Goal: Answer question/provide support: Share knowledge or assist other users

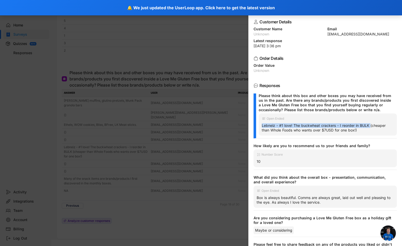
drag, startPoint x: 371, startPoint y: 126, endPoint x: 265, endPoint y: 123, distance: 105.7
click at [265, 123] on div "Open Ended Lebneiz - #1 love! The buckwheat crackers - I reorder in BULK (cheap…" at bounding box center [328, 124] width 138 height 22
copy div "Lebneiz - #1 love! The buckwheat crackers - I reorder in BULK"
drag, startPoint x: 347, startPoint y: 48, endPoint x: 346, endPoint y: 36, distance: 11.4
click at [347, 48] on div "Customer Details Customer Name Unknown Email jstrang@amazon.com Latest response…" at bounding box center [325, 129] width 154 height 231
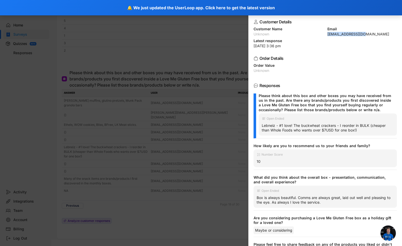
drag, startPoint x: 361, startPoint y: 34, endPoint x: 324, endPoint y: 34, distance: 37.2
click at [324, 34] on div "Customer Name Unknown Email jstrang@amazon.com" at bounding box center [325, 31] width 143 height 9
copy div "[EMAIL_ADDRESS][DOMAIN_NAME]"
click at [194, 148] on div at bounding box center [201, 123] width 402 height 246
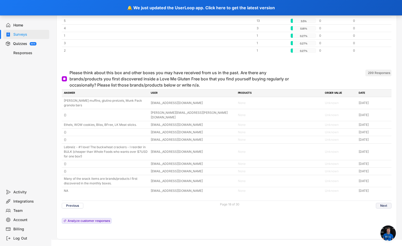
click at [385, 203] on button "Next" at bounding box center [384, 206] width 16 height 6
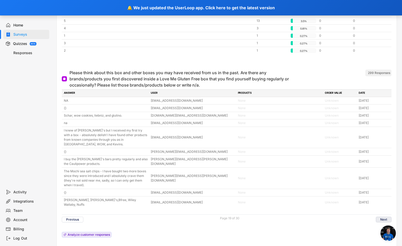
click at [384, 216] on button "Next" at bounding box center [384, 219] width 16 height 6
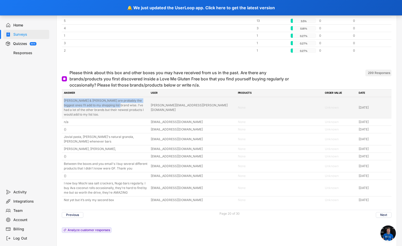
drag, startPoint x: 64, startPoint y: 95, endPoint x: 108, endPoint y: 103, distance: 44.7
click at [108, 103] on div "Antoninas & Leibniz are probably the biggest ones I’ll add to my shopping list …" at bounding box center [227, 107] width 330 height 21
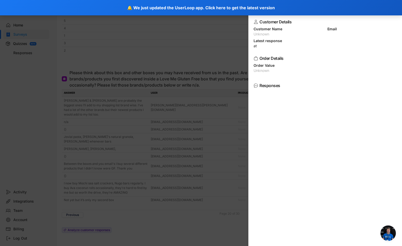
click at [228, 165] on div at bounding box center [201, 123] width 402 height 246
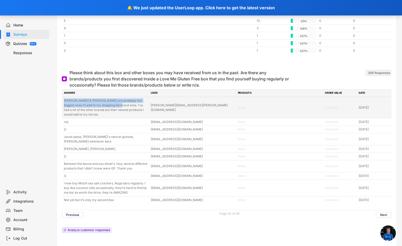
drag, startPoint x: 62, startPoint y: 96, endPoint x: 109, endPoint y: 102, distance: 47.9
click at [109, 102] on div "Please think about this box and other boxes you may have received from us in th…" at bounding box center [227, 157] width 340 height 181
copy div "Antoninas & Leibniz are probably the biggest ones I’ll add to my shopping list …"
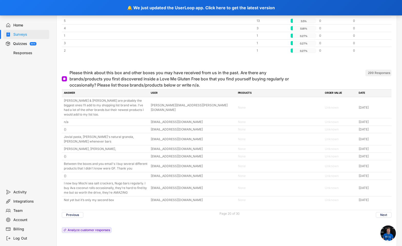
click at [164, 217] on div "ANSWER USER PRODUCTS ORDER VALUE DATE Antoninas & Leibniz are probably the bigg…" at bounding box center [227, 162] width 330 height 146
click at [379, 212] on button "Next" at bounding box center [384, 215] width 16 height 6
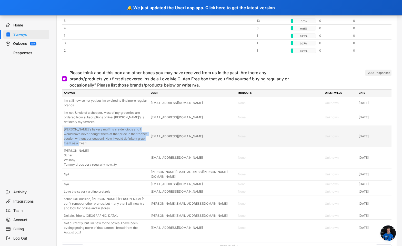
drag, startPoint x: 77, startPoint y: 139, endPoint x: 63, endPoint y: 125, distance: 19.8
click at [63, 126] on div "Antonia's bakery muffins are delicious and I would have never bought them at th…" at bounding box center [227, 136] width 330 height 21
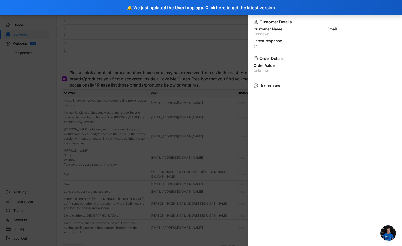
click at [233, 210] on div at bounding box center [201, 123] width 402 height 246
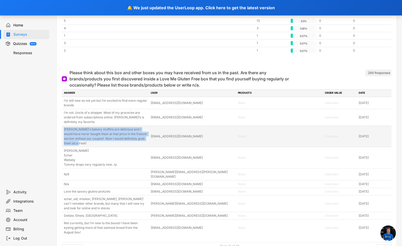
drag, startPoint x: 74, startPoint y: 139, endPoint x: 64, endPoint y: 125, distance: 17.7
click at [64, 127] on div "[PERSON_NAME]'s bakery muffins are delicious and I would have never bought them…" at bounding box center [106, 136] width 84 height 18
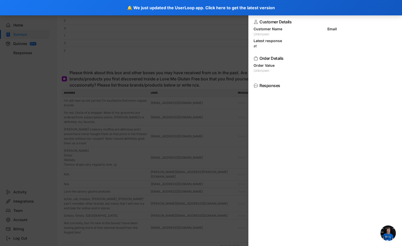
click at [284, 78] on div "Customer Details Customer Name Unknown Email Latest response at Order Details O…" at bounding box center [325, 129] width 154 height 231
click at [35, 82] on div at bounding box center [201, 123] width 402 height 246
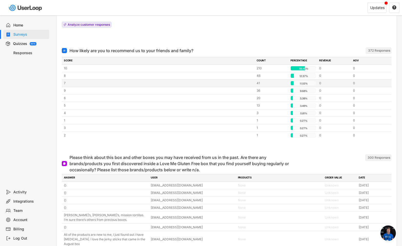
scroll to position [2026, 0]
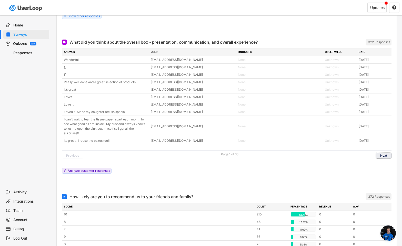
click at [385, 154] on button "Next" at bounding box center [384, 156] width 16 height 6
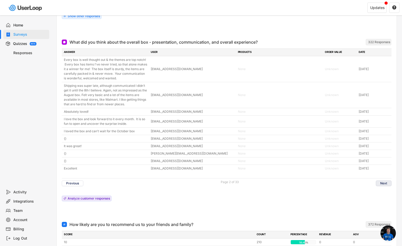
click at [385, 181] on button "Next" at bounding box center [384, 183] width 16 height 6
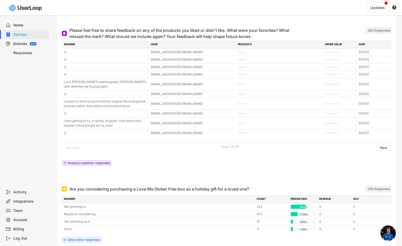
scroll to position [1742, 0]
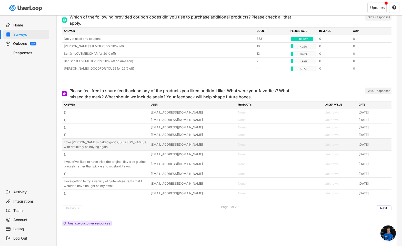
click at [70, 145] on div "Love [PERSON_NAME]’s baked goods, [PERSON_NAME]’s with definitely be buying aga…" at bounding box center [106, 144] width 84 height 9
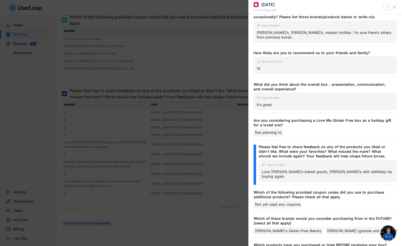
scroll to position [105, 0]
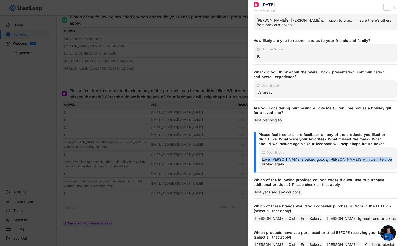
drag, startPoint x: 383, startPoint y: 161, endPoint x: 262, endPoint y: 160, distance: 121.0
click at [262, 160] on div "Love [PERSON_NAME]’s baked goods, [PERSON_NAME]’s with definitely be buying aga…" at bounding box center [328, 161] width 132 height 9
copy div "Love [PERSON_NAME]’s baked goods, [PERSON_NAME]’s with definitely be buying aga…"
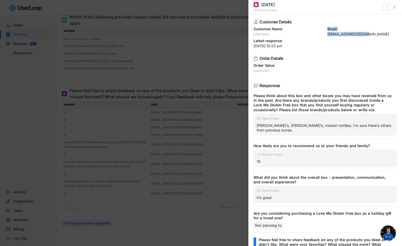
drag, startPoint x: 367, startPoint y: 33, endPoint x: 323, endPoint y: 34, distance: 43.6
click at [323, 34] on div "Customer Name Unknown Email [EMAIL_ADDRESS][DOMAIN_NAME]" at bounding box center [325, 31] width 143 height 9
click at [344, 36] on div "[EMAIL_ADDRESS][DOMAIN_NAME]" at bounding box center [362, 34] width 70 height 4
drag, startPoint x: 359, startPoint y: 34, endPoint x: 326, endPoint y: 35, distance: 33.8
click at [327, 35] on div "[EMAIL_ADDRESS][DOMAIN_NAME]" at bounding box center [362, 34] width 70 height 4
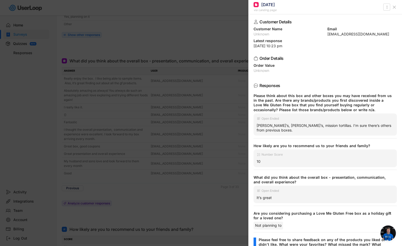
click at [186, 169] on div at bounding box center [201, 123] width 402 height 246
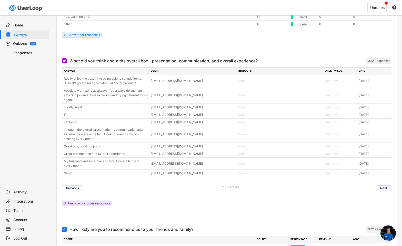
click at [384, 186] on button "Next" at bounding box center [384, 188] width 16 height 6
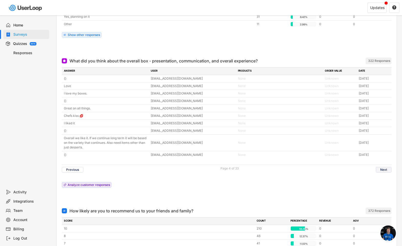
click at [381, 168] on button "Next" at bounding box center [384, 170] width 16 height 6
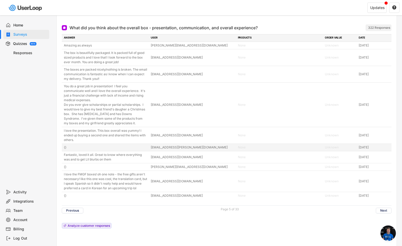
scroll to position [2042, 0]
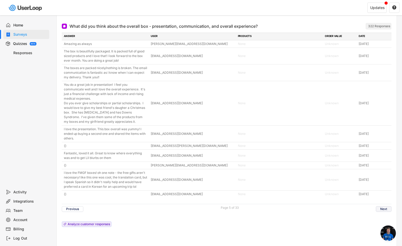
click at [379, 212] on button "Next" at bounding box center [384, 209] width 16 height 6
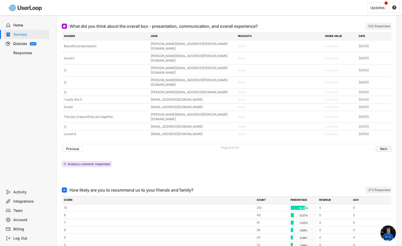
click at [384, 146] on button "Next" at bounding box center [384, 149] width 16 height 6
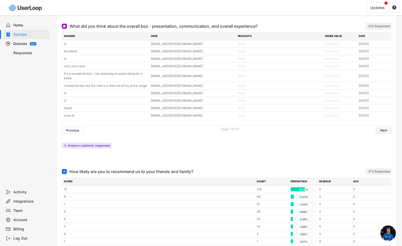
click at [384, 133] on button "Next" at bounding box center [384, 130] width 16 height 6
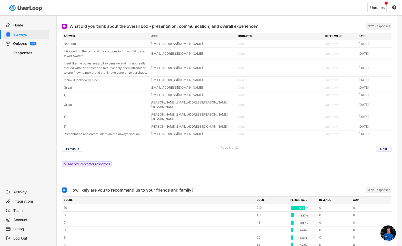
click at [386, 146] on button "Next" at bounding box center [384, 149] width 16 height 6
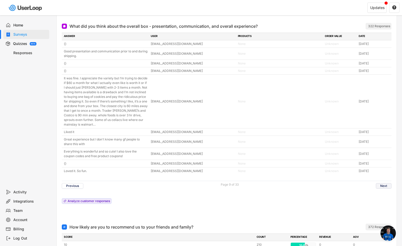
click at [384, 185] on button "Next" at bounding box center [384, 186] width 16 height 6
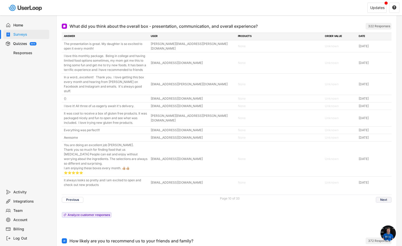
click at [384, 197] on button "Next" at bounding box center [384, 200] width 16 height 6
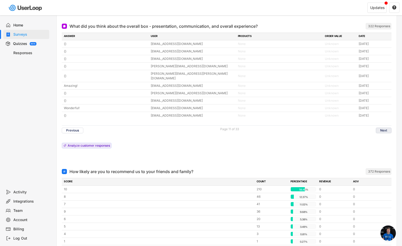
click at [381, 127] on button "Next" at bounding box center [384, 130] width 16 height 6
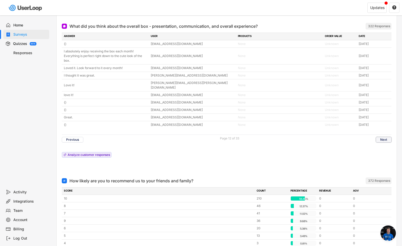
click at [383, 137] on button "Next" at bounding box center [384, 140] width 16 height 6
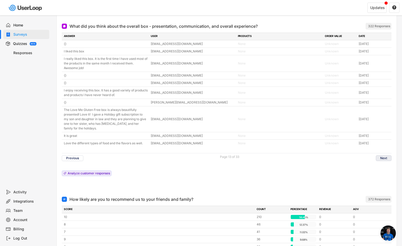
click at [384, 158] on button "Next" at bounding box center [384, 158] width 16 height 6
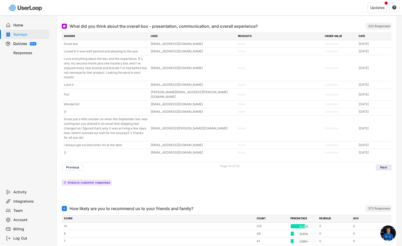
click at [385, 164] on button "Next" at bounding box center [384, 167] width 16 height 6
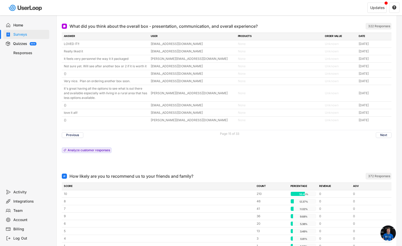
click at [384, 164] on div at bounding box center [227, 163] width 330 height 10
click at [382, 135] on button "Next" at bounding box center [384, 135] width 16 height 6
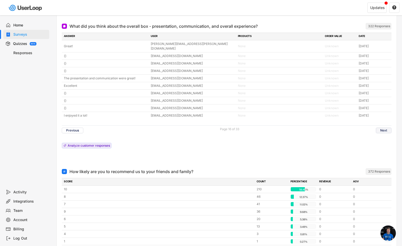
click at [387, 127] on button "Next" at bounding box center [384, 130] width 16 height 6
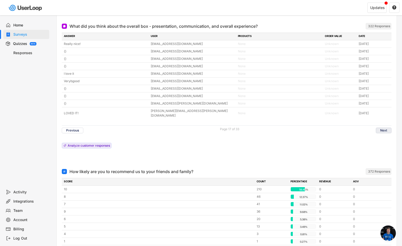
click at [387, 127] on button "Next" at bounding box center [384, 130] width 16 height 6
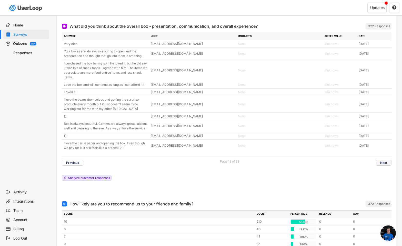
click at [386, 163] on button "Next" at bounding box center [384, 163] width 16 height 6
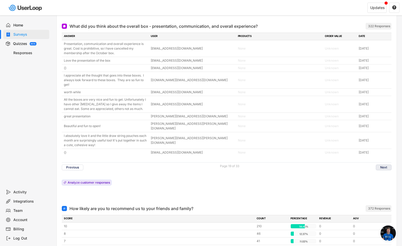
click at [388, 164] on button "Next" at bounding box center [384, 167] width 16 height 6
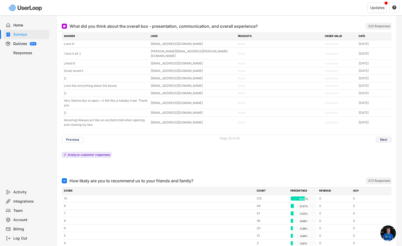
click at [382, 137] on button "Next" at bounding box center [384, 140] width 16 height 6
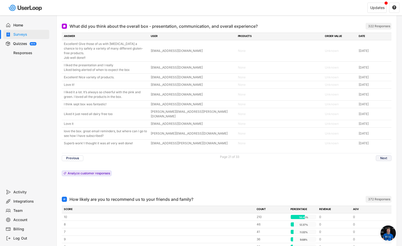
click at [382, 155] on button "Next" at bounding box center [384, 158] width 16 height 6
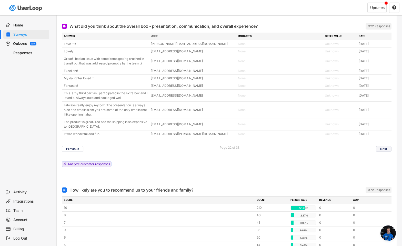
click at [385, 149] on button "Next" at bounding box center [384, 149] width 16 height 6
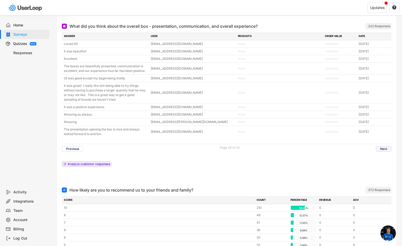
click at [385, 150] on button "Next" at bounding box center [384, 149] width 16 height 6
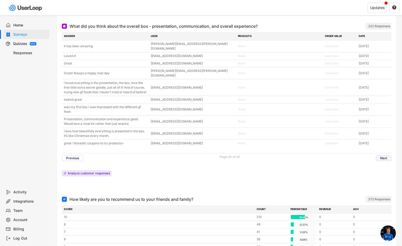
click at [385, 155] on button "Next" at bounding box center [384, 158] width 16 height 6
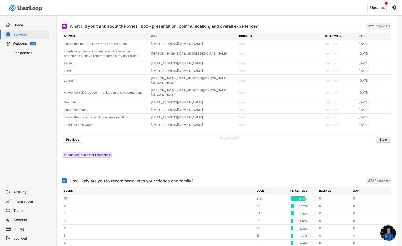
click at [384, 137] on button "Next" at bounding box center [384, 140] width 16 height 6
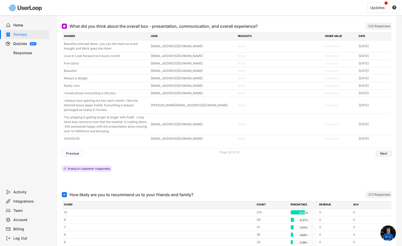
click at [382, 152] on button "Next" at bounding box center [384, 154] width 16 height 6
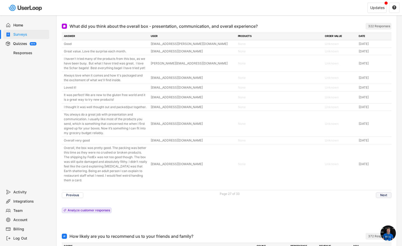
click at [388, 198] on button "Next" at bounding box center [384, 195] width 16 height 6
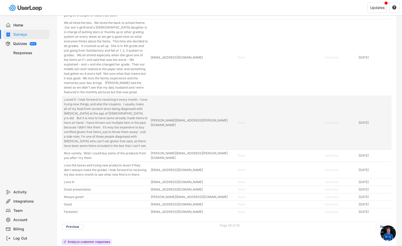
scroll to position [2086, 0]
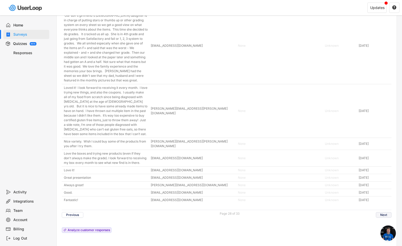
click at [387, 215] on button "Next" at bounding box center [384, 215] width 16 height 6
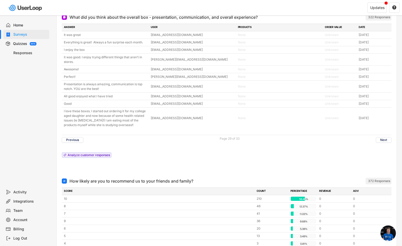
scroll to position [2049, 0]
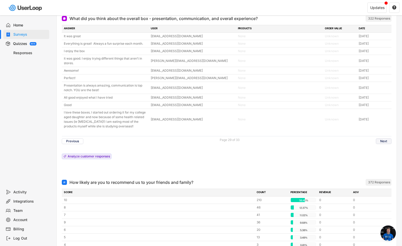
click at [386, 142] on button "Next" at bounding box center [384, 141] width 16 height 6
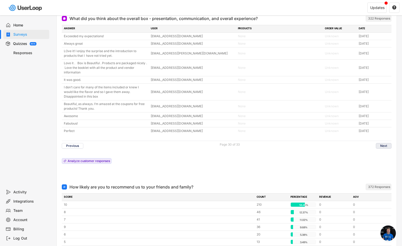
click at [389, 147] on button "Next" at bounding box center [384, 146] width 16 height 6
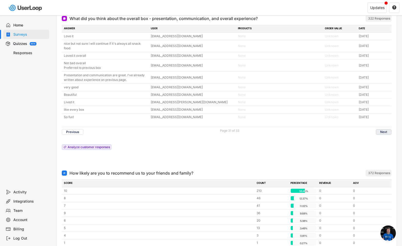
click at [383, 132] on button "Next" at bounding box center [384, 132] width 16 height 6
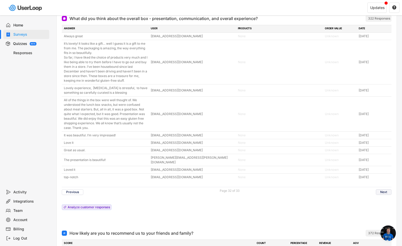
click at [387, 189] on button "Next" at bounding box center [384, 192] width 16 height 6
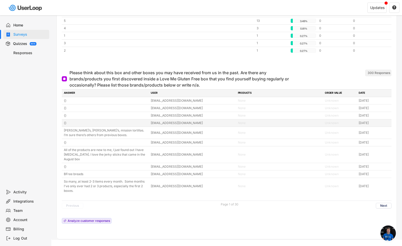
scroll to position [2192, 0]
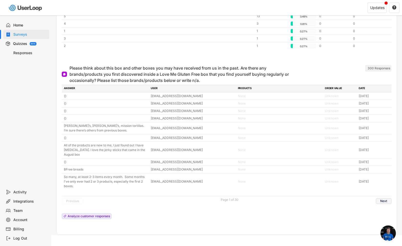
click at [386, 198] on button "Next" at bounding box center [384, 201] width 16 height 6
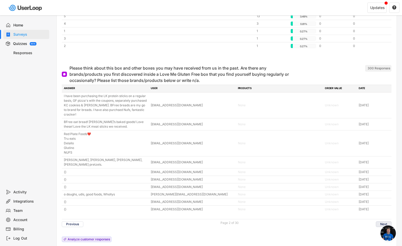
click at [383, 221] on button "Next" at bounding box center [384, 224] width 16 height 6
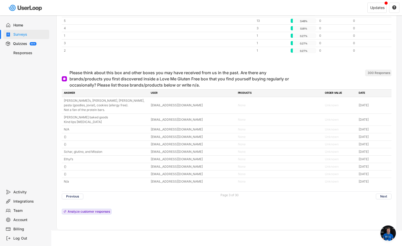
click at [383, 209] on div "ANSWER USER PRODUCTS ORDER VALUE DATE [PERSON_NAME]’s, [PERSON_NAME], [PERSON_N…" at bounding box center [227, 152] width 330 height 127
click at [383, 196] on button "Next" at bounding box center [384, 196] width 16 height 6
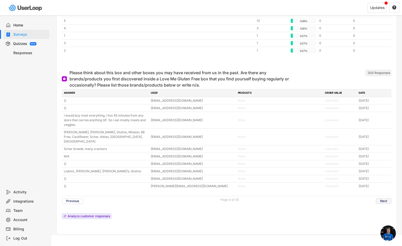
scroll to position [2183, 0]
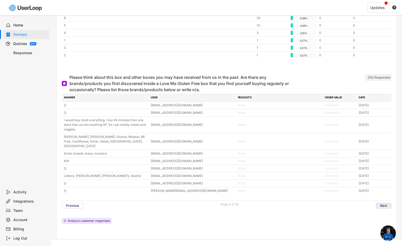
click at [383, 203] on button "Next" at bounding box center [384, 206] width 16 height 6
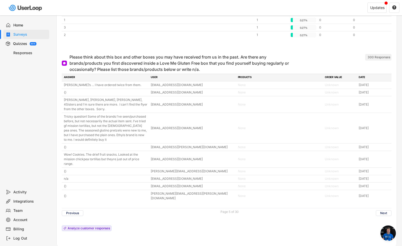
scroll to position [2210, 0]
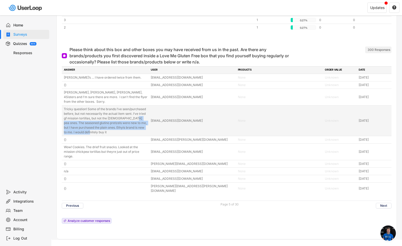
drag, startPoint x: 97, startPoint y: 128, endPoint x: 133, endPoint y: 114, distance: 38.3
click at [133, 114] on div "Tricky question! Some of the brands I’ve seen/purchased before, but not necessa…" at bounding box center [106, 121] width 84 height 28
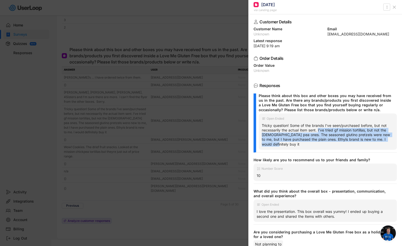
drag, startPoint x: 318, startPoint y: 130, endPoint x: 336, endPoint y: 144, distance: 22.4
click at [336, 144] on div "Tricky question! Some of the brands I’ve seen/purchased before, but not necessa…" at bounding box center [328, 134] width 132 height 23
copy div "I’ve tried gf mission tortillas, but not the [DEMOGRAPHIC_DATA] pea ones. The s…"
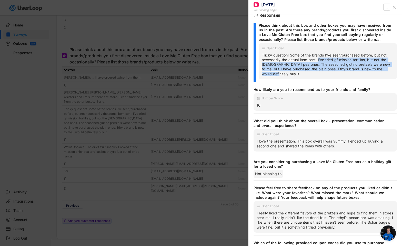
scroll to position [0, 0]
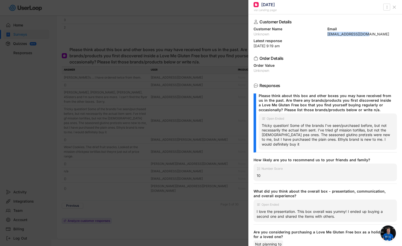
drag, startPoint x: 365, startPoint y: 34, endPoint x: 326, endPoint y: 34, distance: 39.0
click at [327, 34] on div "[EMAIL_ADDRESS][DOMAIN_NAME]" at bounding box center [362, 34] width 70 height 4
copy div "[EMAIL_ADDRESS][DOMAIN_NAME]"
drag, startPoint x: 159, startPoint y: 216, endPoint x: 160, endPoint y: 214, distance: 2.6
click at [159, 216] on div at bounding box center [201, 123] width 402 height 246
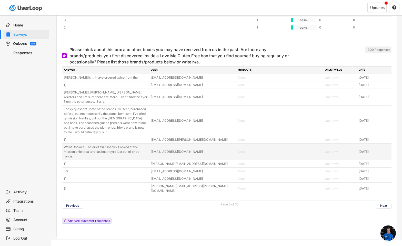
click at [102, 147] on div "Wow! Cookies. The drief fruit snacks. Looked at the mission chickpea tortillas …" at bounding box center [106, 152] width 84 height 14
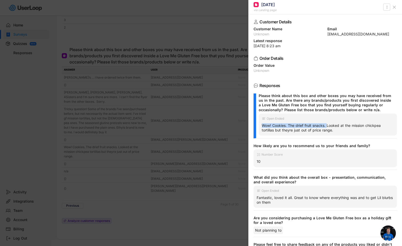
drag, startPoint x: 262, startPoint y: 125, endPoint x: 328, endPoint y: 126, distance: 65.9
click at [328, 126] on div "Wow! Cookies. The drief fruit snacks. Looked at the mission chickpea tortillas …" at bounding box center [328, 127] width 132 height 9
copy div "Wow! Cookies. The drief fruit snacks."
click at [130, 34] on div at bounding box center [201, 123] width 402 height 246
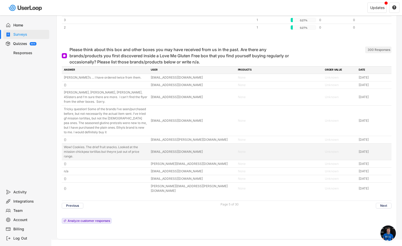
click at [115, 146] on div "Wow! Cookies. The drief fruit snacks. Looked at the mission chickpea tortillas …" at bounding box center [106, 152] width 84 height 14
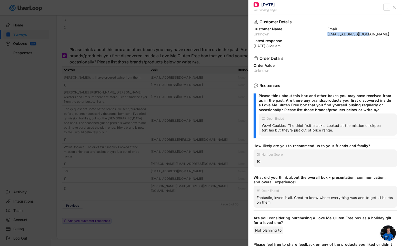
drag, startPoint x: 367, startPoint y: 34, endPoint x: 326, endPoint y: 35, distance: 41.0
click at [327, 35] on div "[EMAIL_ADDRESS][DOMAIN_NAME]" at bounding box center [362, 34] width 70 height 4
copy div "[EMAIL_ADDRESS][DOMAIN_NAME]"
click at [158, 116] on div at bounding box center [201, 123] width 402 height 246
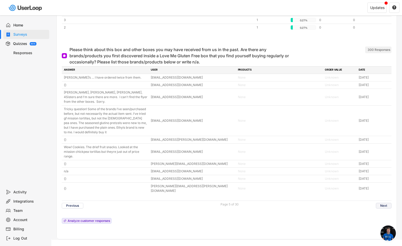
click at [381, 203] on button "Next" at bounding box center [384, 206] width 16 height 6
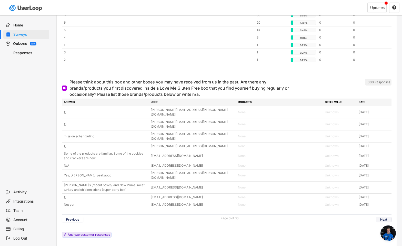
click at [381, 216] on button "Next" at bounding box center [384, 219] width 16 height 6
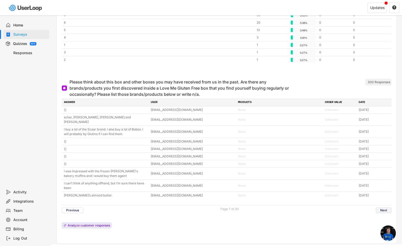
scroll to position [2183, 0]
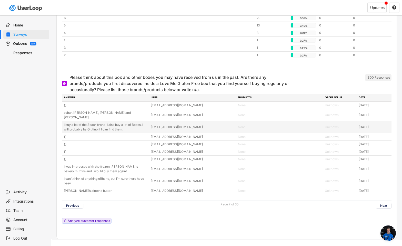
click at [108, 122] on div "I buy a lot of the Scaar brand. I also buy a lot of Bobos. I will probably by G…" at bounding box center [106, 126] width 84 height 9
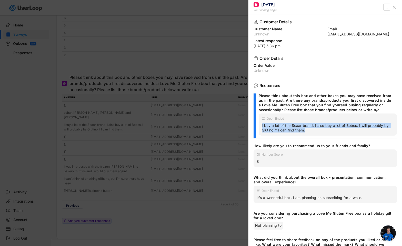
drag, startPoint x: 312, startPoint y: 131, endPoint x: 258, endPoint y: 125, distance: 53.3
click at [259, 125] on div "Open Ended I buy a lot of the Scaar brand. I also buy a lot of Bobos. I will pr…" at bounding box center [328, 124] width 138 height 22
copy div "I buy a lot of the Scaar brand. I also buy a lot of Bobos. I will probably by G…"
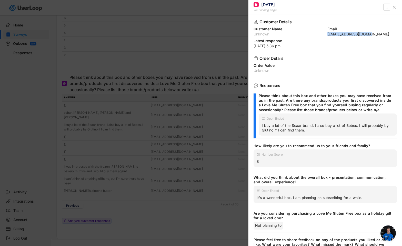
drag, startPoint x: 365, startPoint y: 35, endPoint x: 327, endPoint y: 35, distance: 37.9
click at [325, 35] on div "Customer Name Unknown Email [EMAIL_ADDRESS][DOMAIN_NAME]" at bounding box center [325, 31] width 143 height 9
copy div "[EMAIL_ADDRESS][DOMAIN_NAME]"
click at [194, 76] on div at bounding box center [201, 123] width 402 height 246
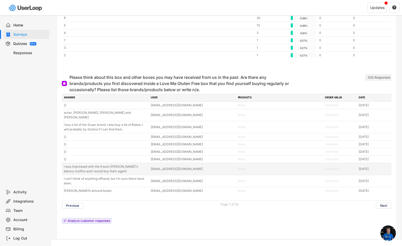
click at [109, 164] on div "I was impressed with the frozen [PERSON_NAME]'s bakery muffins and I would buy …" at bounding box center [106, 168] width 84 height 9
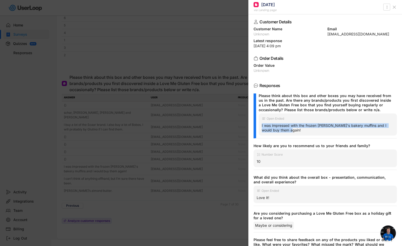
drag, startPoint x: 297, startPoint y: 131, endPoint x: 259, endPoint y: 125, distance: 38.2
click at [259, 125] on div "Open Ended I was impressed with the frozen [PERSON_NAME]'s bakery muffins and I…" at bounding box center [328, 124] width 138 height 22
copy div "I was impressed with the frozen [PERSON_NAME]'s bakery muffins and I would buy …"
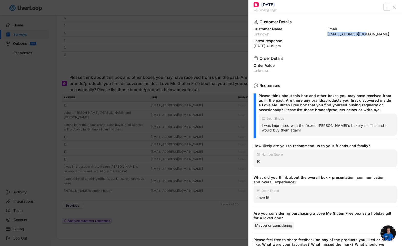
drag, startPoint x: 361, startPoint y: 34, endPoint x: 325, endPoint y: 34, distance: 36.4
click at [325, 34] on div "Customer Name Unknown Email [EMAIL_ADDRESS][DOMAIN_NAME]" at bounding box center [325, 31] width 143 height 9
copy div "[EMAIL_ADDRESS][DOMAIN_NAME]"
click at [188, 102] on div at bounding box center [201, 123] width 402 height 246
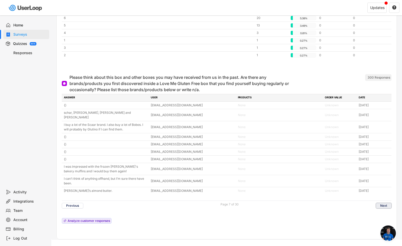
click at [382, 203] on button "Next" at bounding box center [384, 206] width 16 height 6
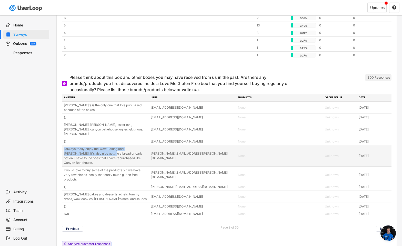
drag, startPoint x: 64, startPoint y: 140, endPoint x: 89, endPoint y: 145, distance: 25.8
click at [89, 146] on div "I always really enjoy the Wow Baking and [PERSON_NAME]. It's also nice getting …" at bounding box center [106, 155] width 84 height 18
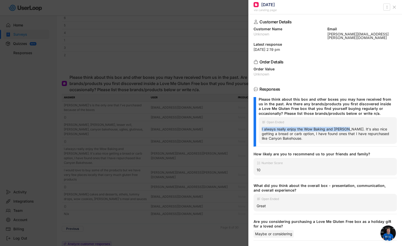
drag, startPoint x: 346, startPoint y: 125, endPoint x: 261, endPoint y: 126, distance: 85.4
click at [261, 126] on div "Open Ended I always really enjoy the Wow Baking and [PERSON_NAME]. It's also ni…" at bounding box center [328, 130] width 138 height 27
copy div "I always really enjoy the Wow Baking and [PERSON_NAME]."
click at [182, 83] on div at bounding box center [201, 123] width 402 height 246
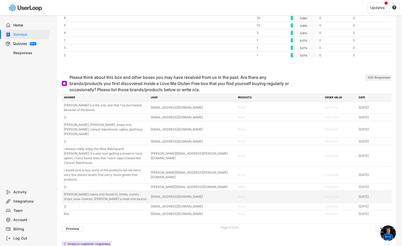
click at [112, 192] on div "[PERSON_NAME] cakes and desserts, ethels, tummy drops, wow cookies, [PERSON_NAM…" at bounding box center [106, 196] width 84 height 9
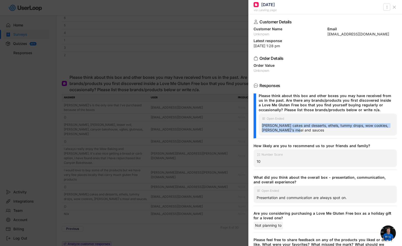
drag, startPoint x: 296, startPoint y: 132, endPoint x: 260, endPoint y: 125, distance: 36.1
click at [260, 125] on div "Open Ended [PERSON_NAME] cakes and desserts, ethels, tummy drops, wow cookies, …" at bounding box center [328, 124] width 138 height 22
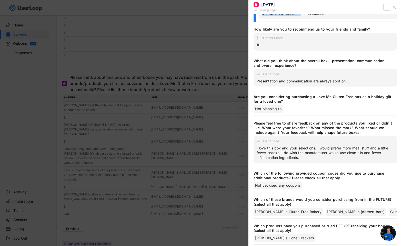
scroll to position [117, 0]
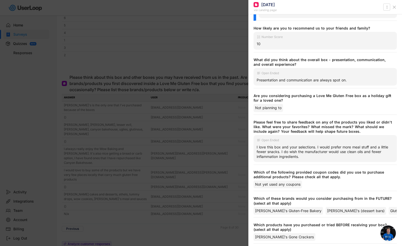
click at [146, 207] on div at bounding box center [201, 123] width 402 height 246
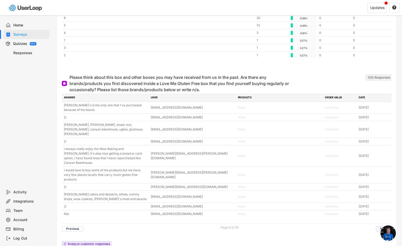
click at [382, 226] on button "Next" at bounding box center [384, 229] width 16 height 6
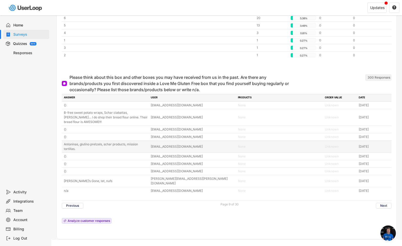
click at [101, 143] on div "Antoninas, glutino pretzels, schar products, mission tortillas." at bounding box center [106, 146] width 84 height 9
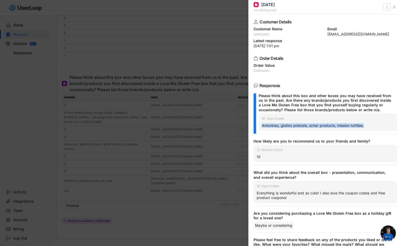
drag, startPoint x: 368, startPoint y: 126, endPoint x: 259, endPoint y: 126, distance: 109.7
click at [259, 126] on div "Open [PERSON_NAME], glutino pretzels, schar products, mission tortillas." at bounding box center [328, 121] width 138 height 17
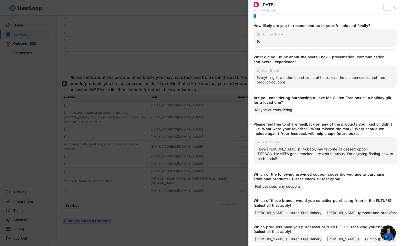
scroll to position [116, 0]
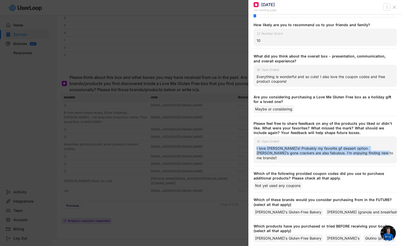
drag, startPoint x: 377, startPoint y: 153, endPoint x: 254, endPoint y: 150, distance: 123.4
click at [254, 150] on div "Open Ended I love [PERSON_NAME]’s! Probably my favorite gf dessert option. [PER…" at bounding box center [325, 149] width 143 height 27
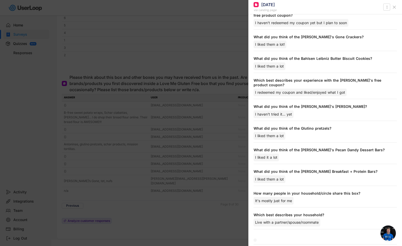
scroll to position [523, 0]
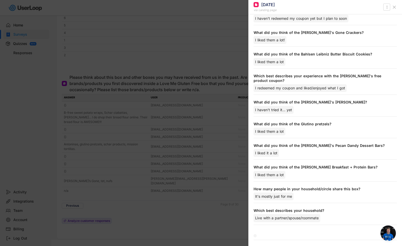
click at [174, 218] on div at bounding box center [201, 123] width 402 height 246
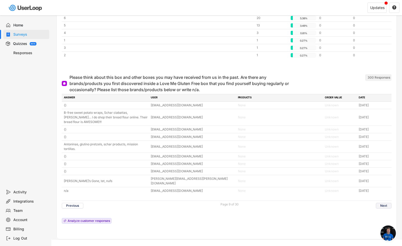
click at [384, 203] on button "Next" at bounding box center [384, 206] width 16 height 6
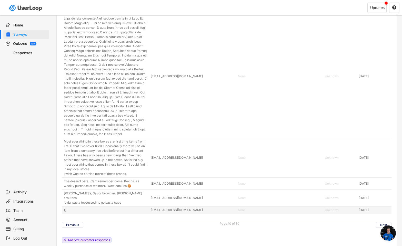
scroll to position [2331, 0]
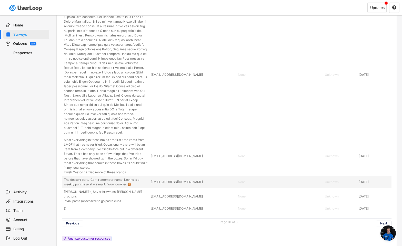
click at [109, 177] on div "The dessert bars. Cant remember name. Kevins is a weekly purchase at walmart. W…" at bounding box center [106, 181] width 84 height 9
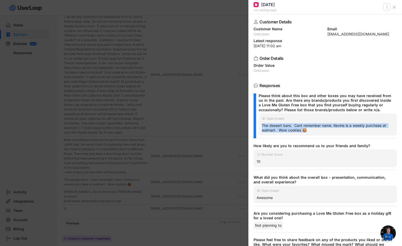
drag, startPoint x: 315, startPoint y: 129, endPoint x: 259, endPoint y: 126, distance: 56.5
click at [259, 126] on div "Open Ended The dessert bars. Cant remember name. Kevins is a weekly purchase at…" at bounding box center [328, 124] width 138 height 22
click at [158, 206] on div at bounding box center [201, 123] width 402 height 246
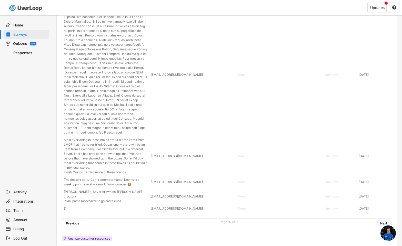
click at [384, 220] on button "Next" at bounding box center [384, 223] width 16 height 6
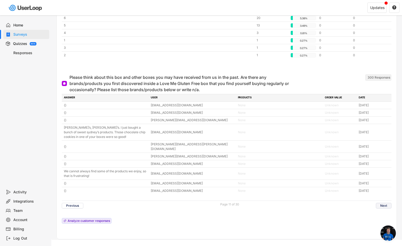
click at [385, 203] on button "Next" at bounding box center [384, 206] width 16 height 6
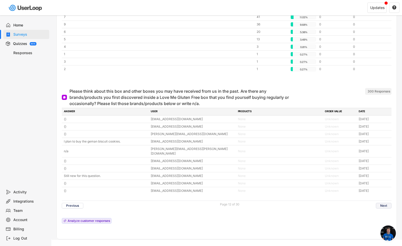
click at [382, 203] on button "Next" at bounding box center [384, 206] width 16 height 6
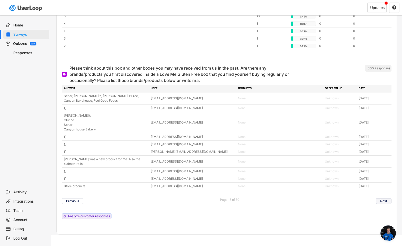
click at [386, 198] on button "Next" at bounding box center [384, 201] width 16 height 6
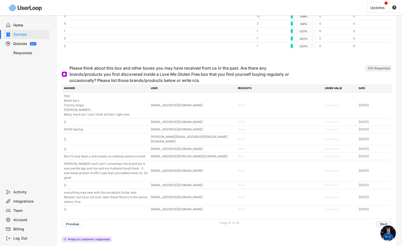
scroll to position [2206, 0]
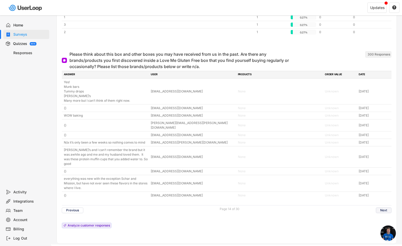
click at [387, 207] on button "Next" at bounding box center [384, 210] width 16 height 6
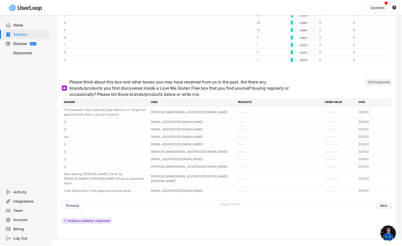
click at [384, 203] on button "Next" at bounding box center [384, 206] width 16 height 6
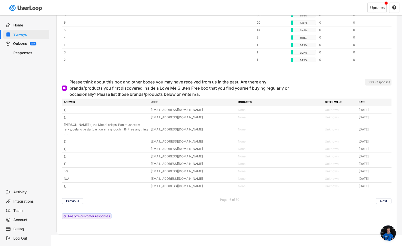
scroll to position [2174, 0]
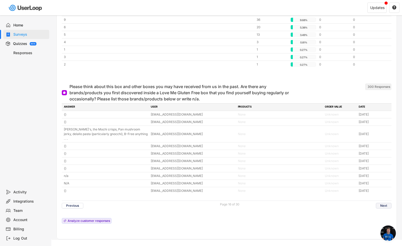
click at [383, 203] on button "Next" at bounding box center [384, 206] width 16 height 6
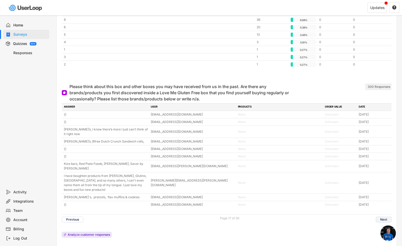
scroll to position [2192, 0]
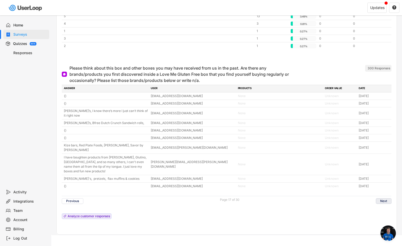
click at [382, 198] on button "Next" at bounding box center [384, 201] width 16 height 6
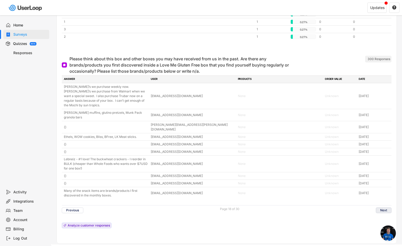
click at [380, 207] on button "Next" at bounding box center [384, 210] width 16 height 6
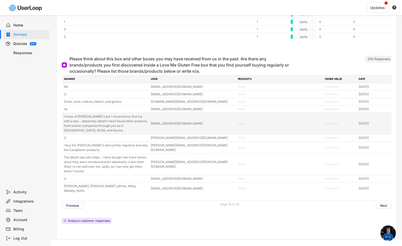
click at [99, 124] on div "I knew of [PERSON_NAME]'s but I received my first try with a box - absolutely d…" at bounding box center [106, 123] width 84 height 18
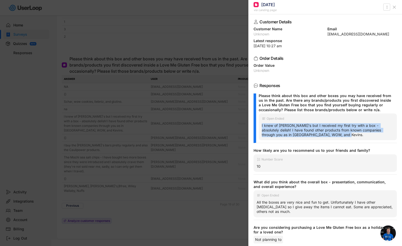
drag, startPoint x: 261, startPoint y: 125, endPoint x: 337, endPoint y: 137, distance: 76.7
click at [337, 137] on div "Open Ended I knew of [PERSON_NAME]'s but I received my first try with a box - a…" at bounding box center [328, 126] width 138 height 27
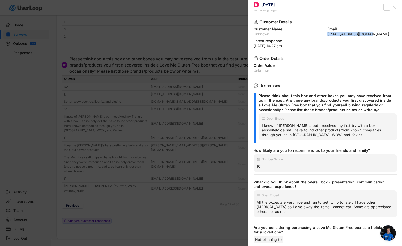
drag, startPoint x: 368, startPoint y: 34, endPoint x: 325, endPoint y: 35, distance: 43.3
click at [325, 35] on div "Customer Name Unknown Email [EMAIL_ADDRESS][DOMAIN_NAME]" at bounding box center [325, 31] width 143 height 9
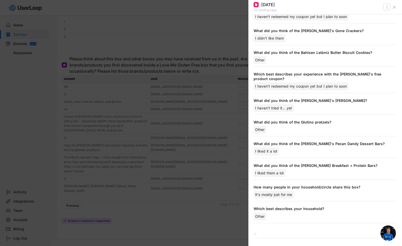
scroll to position [532, 0]
click at [173, 211] on div at bounding box center [201, 123] width 402 height 246
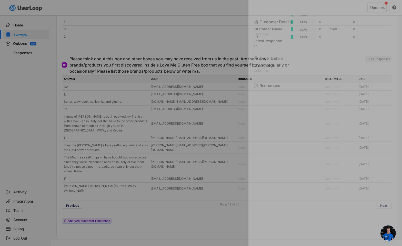
scroll to position [0, 0]
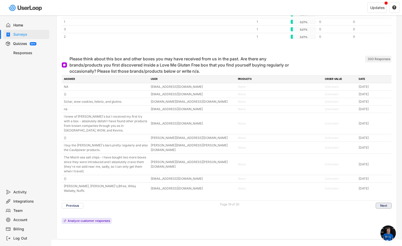
click at [385, 203] on button "Next" at bounding box center [384, 206] width 16 height 6
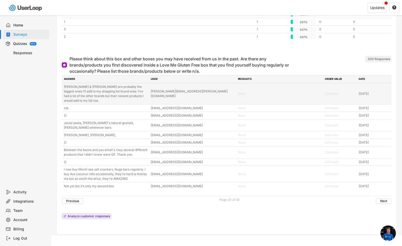
click at [111, 86] on div "[PERSON_NAME] & [PERSON_NAME] are probably the biggest ones I’ll add to my shop…" at bounding box center [106, 93] width 84 height 18
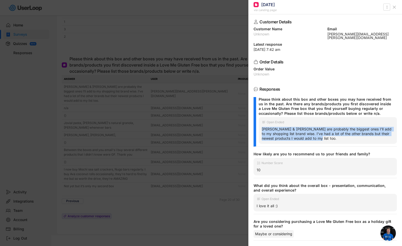
drag, startPoint x: 324, startPoint y: 136, endPoint x: 263, endPoint y: 127, distance: 62.2
click at [263, 127] on div "[PERSON_NAME] & [PERSON_NAME] are probably the biggest ones I’ll add to my shop…" at bounding box center [328, 134] width 132 height 14
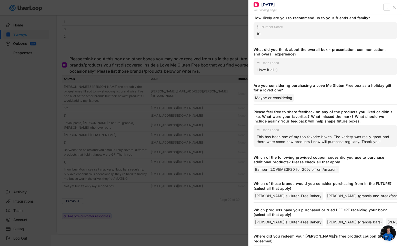
scroll to position [137, 0]
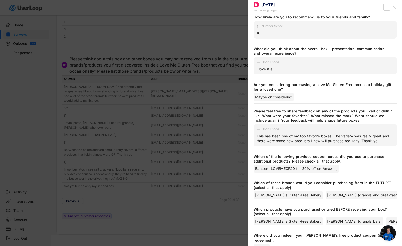
click at [384, 140] on div "Open Ended This has been one of my top favorite boxes. The variety was really g…" at bounding box center [325, 135] width 143 height 22
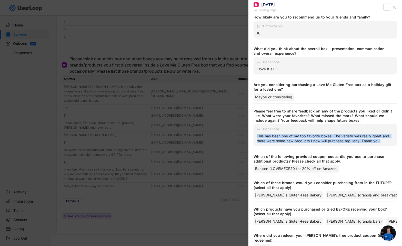
drag, startPoint x: 387, startPoint y: 136, endPoint x: 256, endPoint y: 133, distance: 130.5
click at [256, 133] on div "Open Ended This has been one of my top favorite boxes. The variety was really g…" at bounding box center [325, 135] width 143 height 22
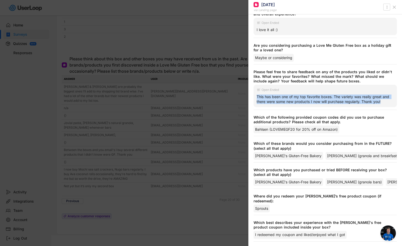
scroll to position [283, 0]
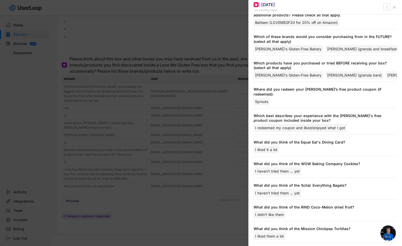
click at [164, 195] on div at bounding box center [201, 123] width 402 height 246
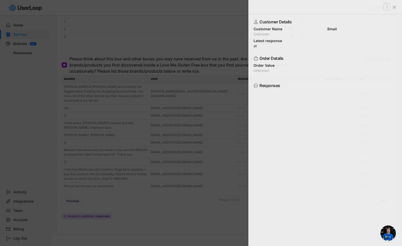
scroll to position [0, 0]
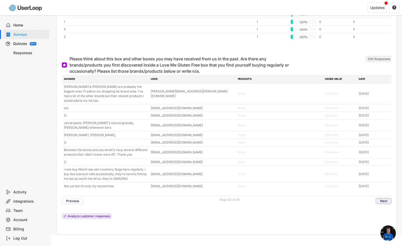
click at [382, 198] on button "Next" at bounding box center [384, 201] width 16 height 6
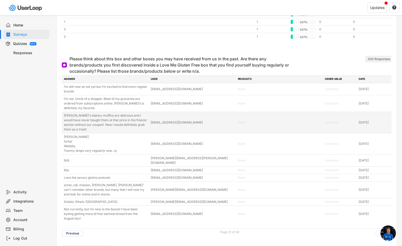
click at [107, 117] on div "[PERSON_NAME]'s bakery muffins are delicious and I would have never bought them…" at bounding box center [106, 122] width 84 height 18
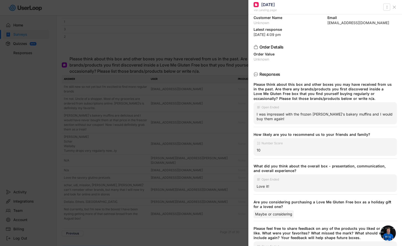
scroll to position [20, 0]
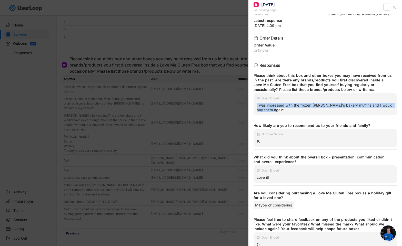
drag, startPoint x: 282, startPoint y: 112, endPoint x: 252, endPoint y: 106, distance: 29.9
click at [252, 106] on div "Customer Details Customer Name Unknown Email [EMAIL_ADDRESS][DOMAIN_NAME] Lates…" at bounding box center [325, 129] width 154 height 231
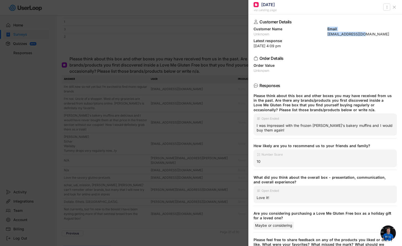
drag, startPoint x: 362, startPoint y: 35, endPoint x: 323, endPoint y: 35, distance: 38.5
click at [323, 35] on div "Customer Name Unknown Email [EMAIL_ADDRESS][DOMAIN_NAME]" at bounding box center [325, 31] width 143 height 9
click at [328, 34] on div "[EMAIL_ADDRESS][DOMAIN_NAME]" at bounding box center [362, 34] width 70 height 4
drag, startPoint x: 326, startPoint y: 35, endPoint x: 362, endPoint y: 37, distance: 35.7
click at [362, 37] on div "Customer Details Customer Name Unknown Email [EMAIL_ADDRESS][DOMAIN_NAME] Lates…" at bounding box center [325, 129] width 154 height 231
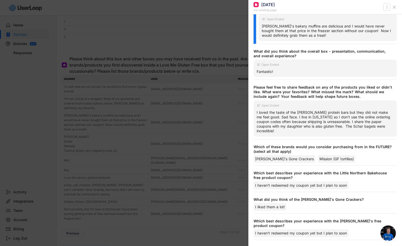
scroll to position [764, 0]
click at [161, 216] on div at bounding box center [201, 123] width 402 height 246
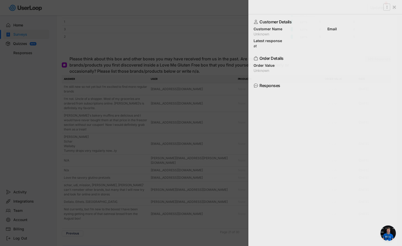
scroll to position [0, 0]
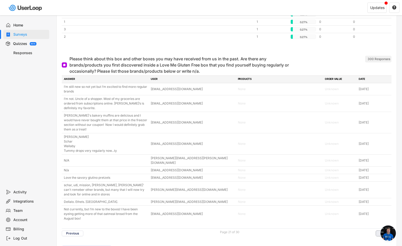
click at [379, 230] on button "Next" at bounding box center [384, 233] width 16 height 6
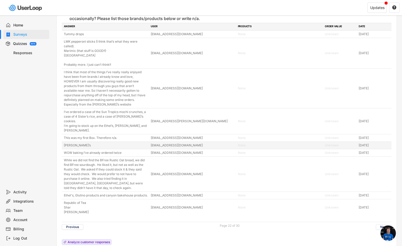
scroll to position [2265, 0]
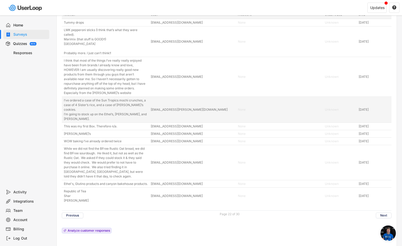
click at [84, 116] on div "I’ve ordered a case of the Sun Tropics mochi crunches, a case of 4 Sister’s ric…" at bounding box center [106, 109] width 84 height 23
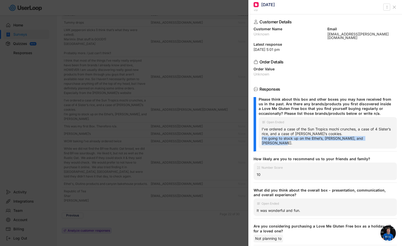
drag, startPoint x: 379, startPoint y: 141, endPoint x: 259, endPoint y: 140, distance: 119.5
click at [259, 140] on div "Open Ended I’ve ordered a case of the Sun Tropics mochi crunches, a case of 4 S…" at bounding box center [328, 133] width 138 height 32
drag, startPoint x: 375, startPoint y: 35, endPoint x: 326, endPoint y: 35, distance: 49.2
click at [327, 35] on div "[EMAIL_ADDRESS][PERSON_NAME][DOMAIN_NAME]" at bounding box center [362, 35] width 70 height 7
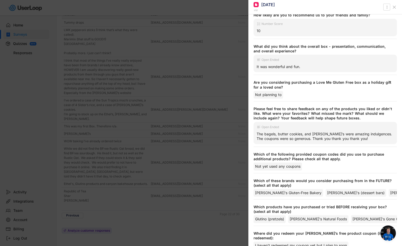
scroll to position [144, 0]
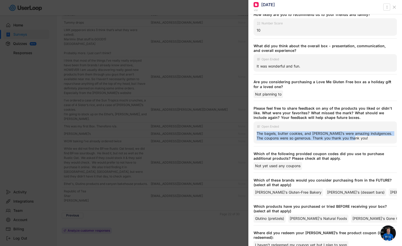
drag, startPoint x: 356, startPoint y: 133, endPoint x: 257, endPoint y: 129, distance: 99.6
click at [257, 131] on div "The bagels, butter cookies, and [PERSON_NAME]’s were amazing indulgences. The c…" at bounding box center [325, 135] width 137 height 9
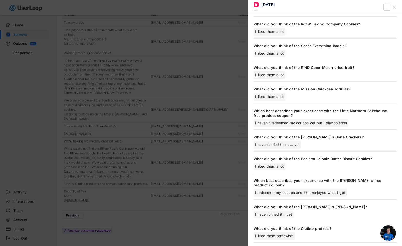
scroll to position [513, 0]
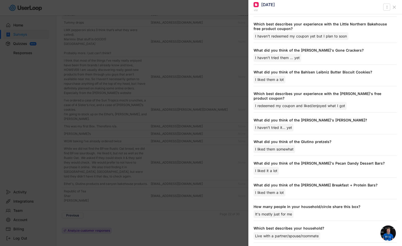
click at [133, 235] on div at bounding box center [201, 123] width 402 height 246
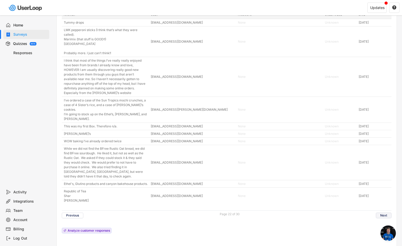
click at [382, 218] on button "Next" at bounding box center [384, 215] width 16 height 6
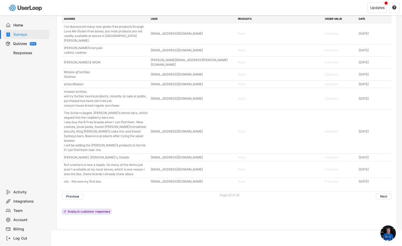
scroll to position [2243, 0]
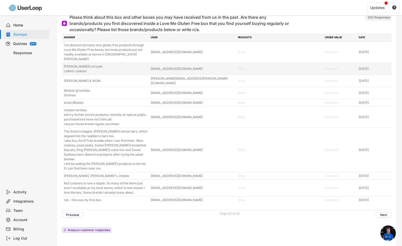
click at [114, 64] on div "[PERSON_NAME]’s teriyaki Leibniz cookies" at bounding box center [106, 68] width 84 height 9
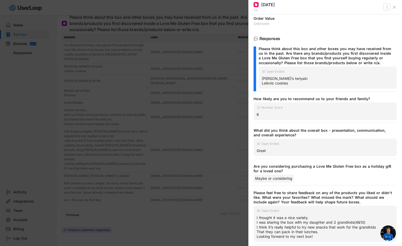
scroll to position [92, 0]
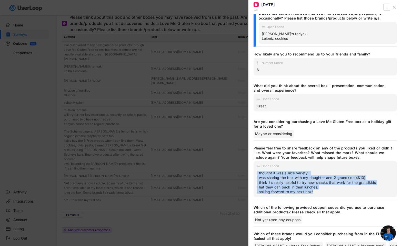
drag, startPoint x: 320, startPoint y: 193, endPoint x: 253, endPoint y: 173, distance: 69.6
click at [253, 173] on div "Customer Details Customer Name Unknown Email [EMAIL_ADDRESS][DOMAIN_NAME] Lates…" at bounding box center [325, 129] width 154 height 231
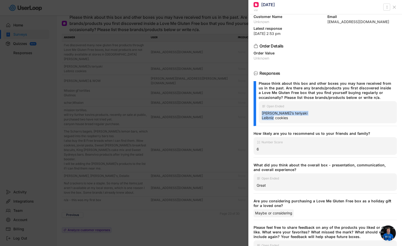
drag, startPoint x: 292, startPoint y: 118, endPoint x: 262, endPoint y: 114, distance: 31.0
click at [262, 114] on div "[PERSON_NAME]’s teriyaki Leibniz cookies" at bounding box center [328, 115] width 132 height 9
drag, startPoint x: 370, startPoint y: 23, endPoint x: 325, endPoint y: 22, distance: 44.6
click at [327, 22] on div "[EMAIL_ADDRESS][DOMAIN_NAME]" at bounding box center [362, 22] width 70 height 4
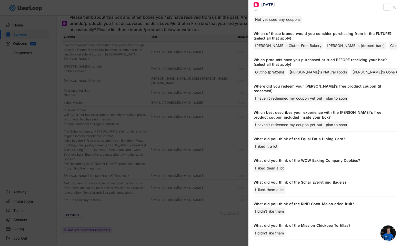
scroll to position [356, 0]
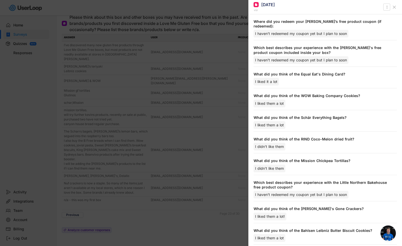
click at [199, 212] on div at bounding box center [201, 123] width 402 height 246
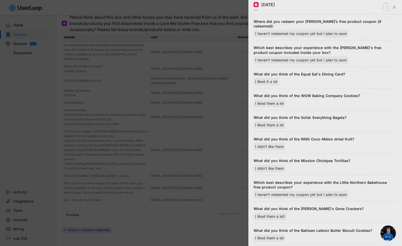
scroll to position [0, 0]
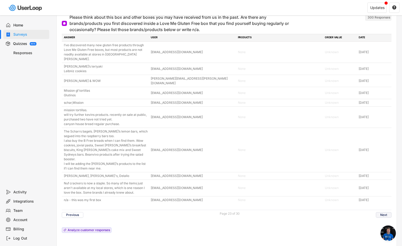
click at [382, 212] on button "Next" at bounding box center [384, 215] width 16 height 6
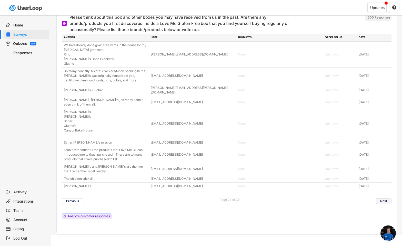
scroll to position [2238, 0]
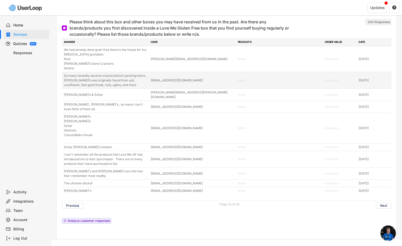
click at [113, 76] on div "So many honestly several crackers/lunch packing items , [PERSON_NAME]’s was ori…" at bounding box center [106, 80] width 84 height 14
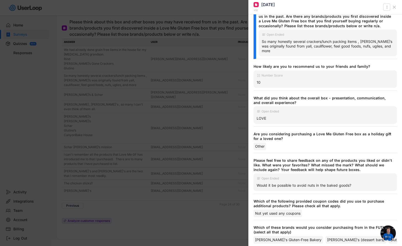
scroll to position [11, 0]
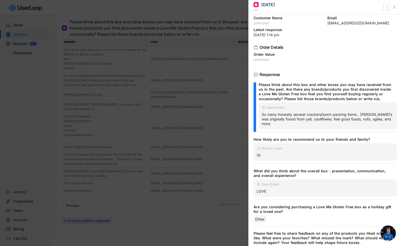
click at [165, 200] on div at bounding box center [201, 123] width 402 height 246
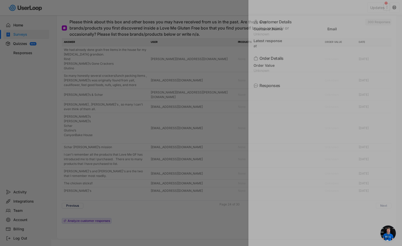
scroll to position [0, 0]
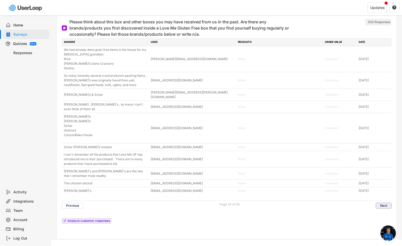
click at [384, 203] on button "Next" at bounding box center [384, 206] width 16 height 6
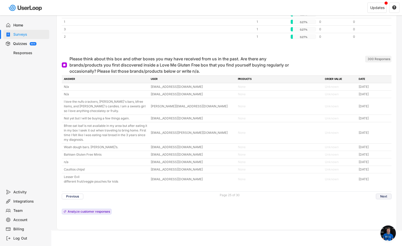
scroll to position [2197, 0]
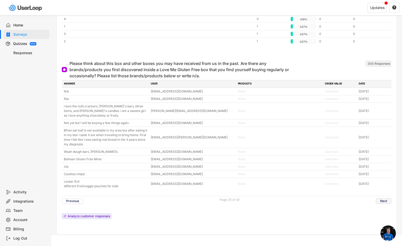
click at [379, 198] on button "Next" at bounding box center [384, 201] width 16 height 6
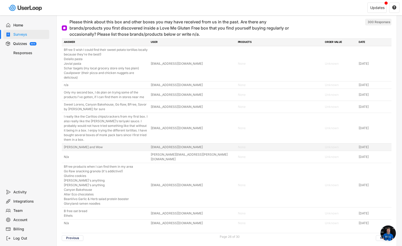
click at [73, 145] on div "[PERSON_NAME] and Wow" at bounding box center [106, 147] width 84 height 5
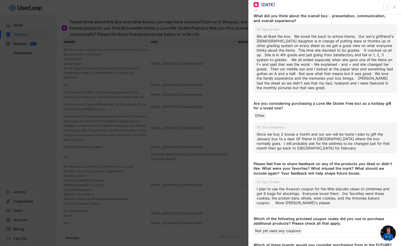
scroll to position [158, 0]
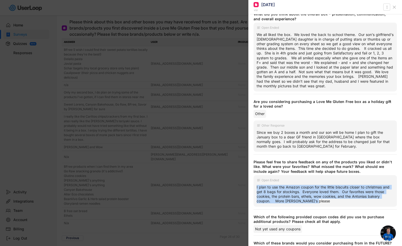
drag, startPoint x: 331, startPoint y: 202, endPoint x: 253, endPoint y: 188, distance: 78.4
click at [253, 188] on div "Customer Details Customer Name Unknown Email [EMAIL_ADDRESS][DOMAIN_NAME] Lates…" at bounding box center [325, 129] width 154 height 231
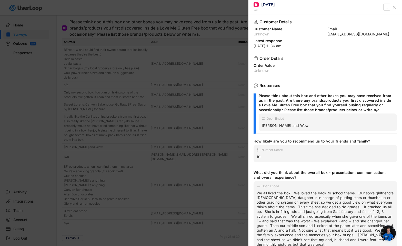
click at [119, 181] on div at bounding box center [201, 123] width 402 height 246
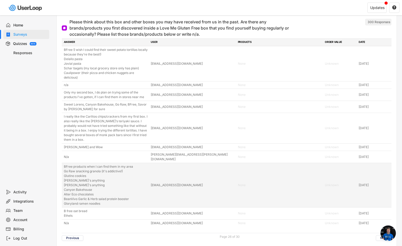
click at [93, 171] on div "BFree products when I can find them in my area Go Raw snacking granola (it's ad…" at bounding box center [106, 185] width 84 height 42
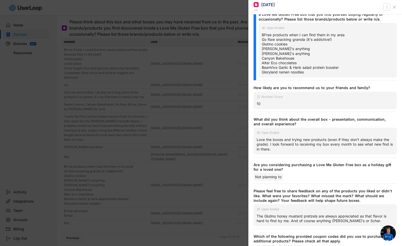
scroll to position [147, 0]
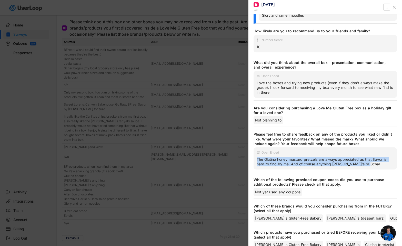
drag, startPoint x: 363, startPoint y: 164, endPoint x: 250, endPoint y: 159, distance: 112.9
click at [250, 159] on div "Customer Details Customer Name Unknown Email [EMAIL_ADDRESS][DOMAIN_NAME] Lates…" at bounding box center [325, 129] width 154 height 231
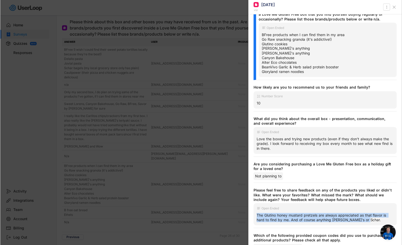
scroll to position [0, 0]
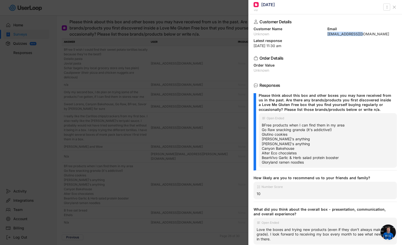
drag, startPoint x: 362, startPoint y: 33, endPoint x: 325, endPoint y: 35, distance: 36.7
click at [327, 35] on div "[EMAIL_ADDRESS][DOMAIN_NAME]" at bounding box center [362, 34] width 70 height 4
click at [113, 143] on div at bounding box center [201, 122] width 402 height 245
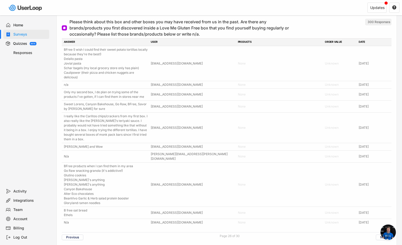
click at [111, 145] on div "[PERSON_NAME] and Wow" at bounding box center [106, 147] width 84 height 5
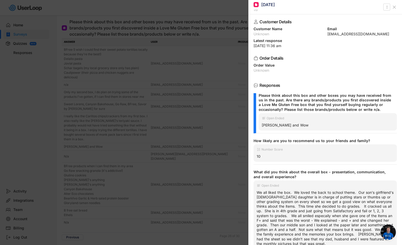
click at [96, 159] on div at bounding box center [201, 122] width 402 height 245
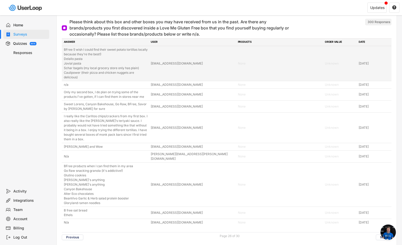
click at [94, 55] on div "BFree (I wish I could find their sweet potato tortillas locally because they’re…" at bounding box center [106, 63] width 84 height 32
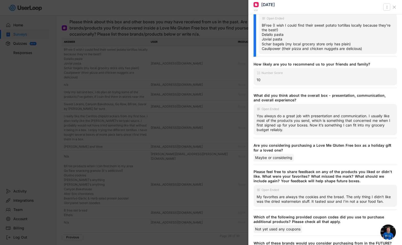
scroll to position [107, 0]
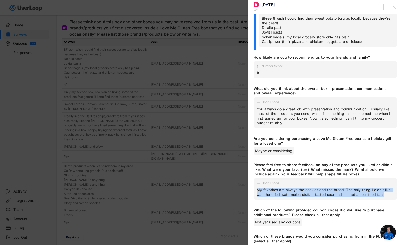
drag, startPoint x: 272, startPoint y: 199, endPoint x: 252, endPoint y: 189, distance: 22.1
click at [252, 189] on div "Customer Details Customer Name Unknown Email [EMAIL_ADDRESS][DOMAIN_NAME] Lates…" at bounding box center [325, 129] width 154 height 231
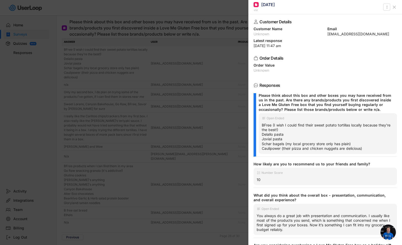
click at [150, 161] on div at bounding box center [201, 122] width 402 height 245
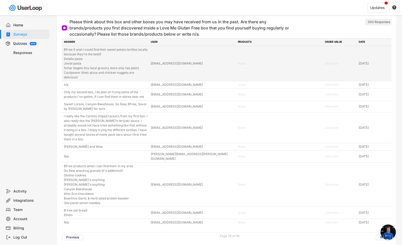
click at [97, 62] on div "BFree (I wish I could find their sweet potato tortillas locally because they’re…" at bounding box center [106, 63] width 84 height 32
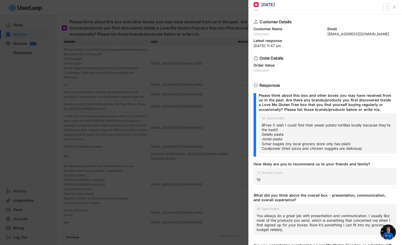
click at [93, 82] on div at bounding box center [201, 122] width 402 height 245
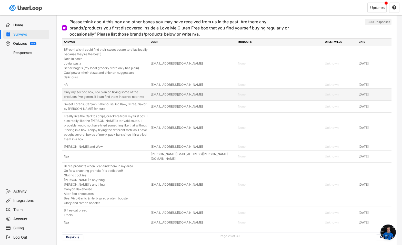
click at [91, 90] on div "Only my second box, I do plan on trying some of the products I've gotten, if I …" at bounding box center [106, 94] width 84 height 9
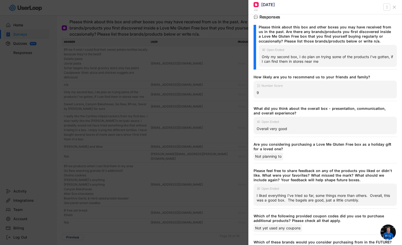
scroll to position [82, 0]
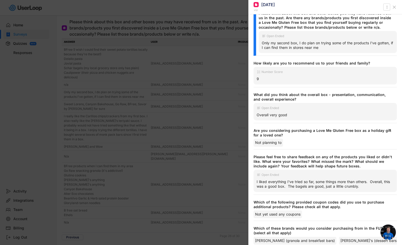
click at [372, 185] on div "I liked everything I've tried so far, some things more than others. Overall, th…" at bounding box center [325, 184] width 137 height 9
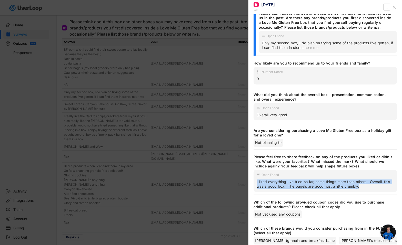
drag, startPoint x: 372, startPoint y: 186, endPoint x: 251, endPoint y: 182, distance: 120.6
click at [251, 182] on div "Customer Details Customer Name Unknown Email [EMAIL_ADDRESS][DOMAIN_NAME] Lates…" at bounding box center [325, 129] width 154 height 231
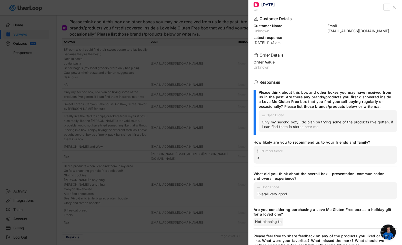
scroll to position [0, 0]
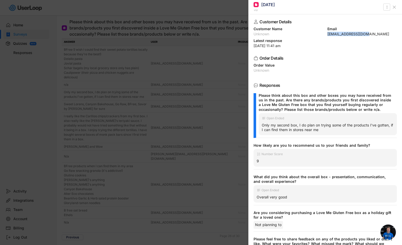
drag, startPoint x: 354, startPoint y: 33, endPoint x: 324, endPoint y: 34, distance: 30.5
click at [324, 34] on div "Customer Name Unknown Email [EMAIL_ADDRESS][DOMAIN_NAME]" at bounding box center [325, 31] width 143 height 9
click at [215, 129] on div at bounding box center [201, 122] width 402 height 245
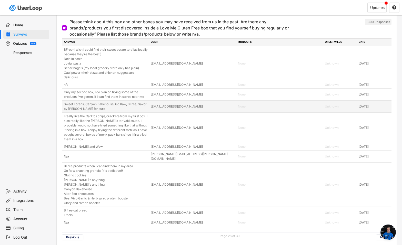
click at [107, 103] on div "Sweet Lorens, Canyon Bakehouse, Go Raw, BFree, Savor by [PERSON_NAME] for sure" at bounding box center [106, 106] width 84 height 9
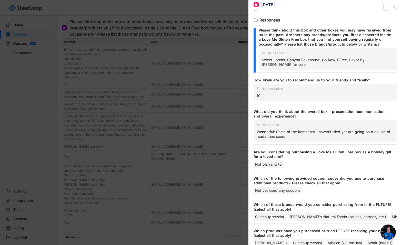
scroll to position [80, 0]
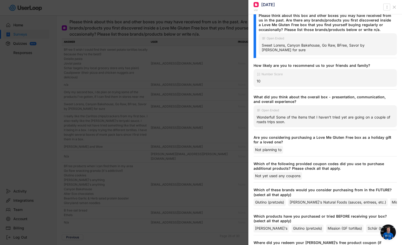
click at [178, 125] on div at bounding box center [201, 122] width 402 height 245
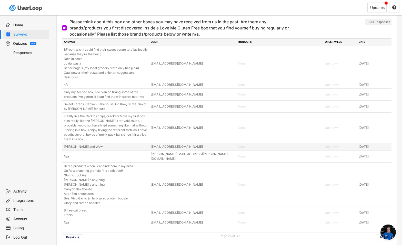
click at [98, 145] on div "[PERSON_NAME] and Wow" at bounding box center [106, 147] width 84 height 5
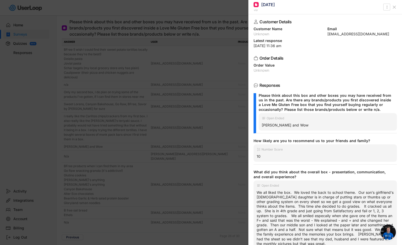
click at [107, 166] on div at bounding box center [201, 122] width 402 height 245
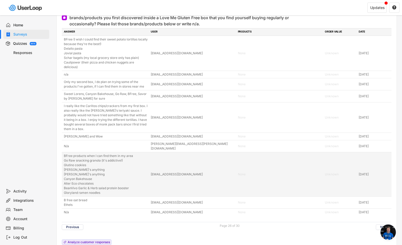
scroll to position [2271, 0]
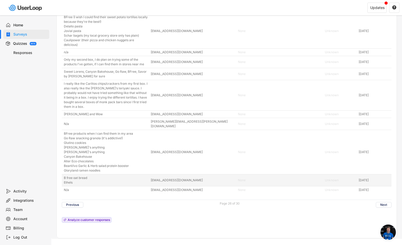
click at [105, 176] on div "B free oat bread Ethels" at bounding box center [106, 180] width 84 height 9
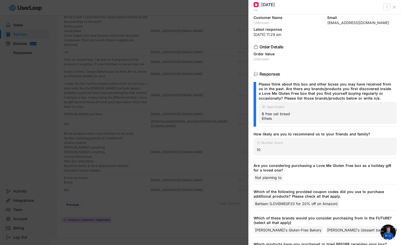
scroll to position [58, 0]
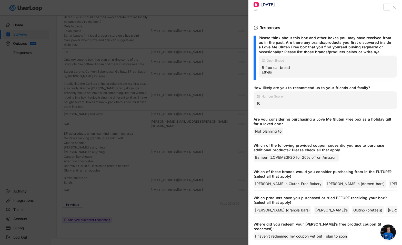
click at [116, 189] on div at bounding box center [201, 122] width 402 height 245
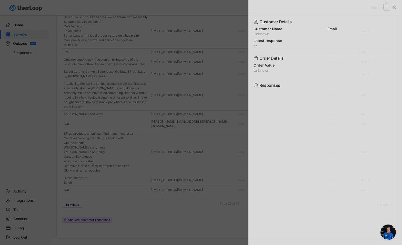
scroll to position [0, 0]
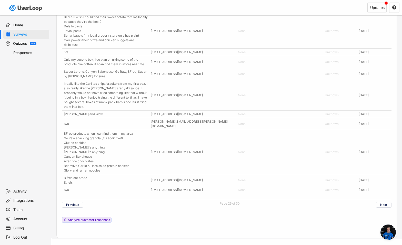
click at [93, 188] on div "N/a" at bounding box center [106, 190] width 84 height 5
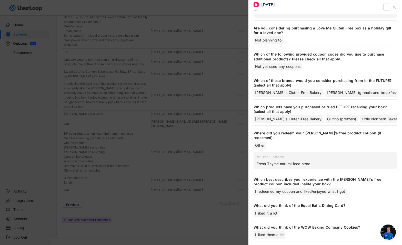
scroll to position [212, 0]
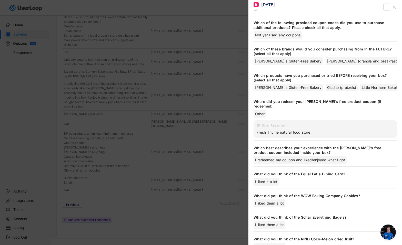
click at [182, 202] on div at bounding box center [201, 122] width 402 height 245
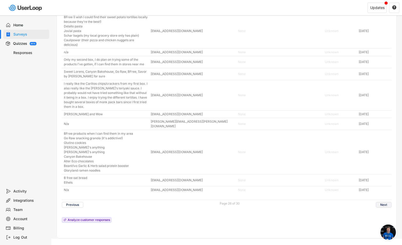
click at [386, 202] on button "Next" at bounding box center [384, 205] width 16 height 6
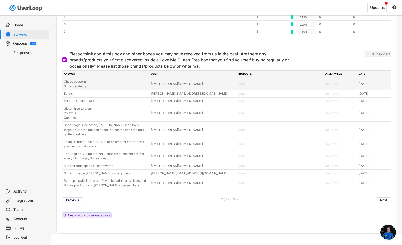
click at [89, 79] on div "Chaos popcorn Schar products" at bounding box center [106, 83] width 84 height 9
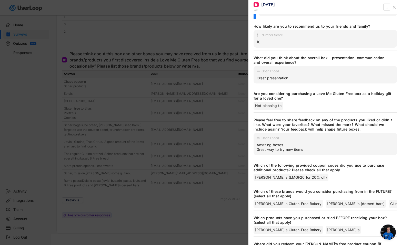
scroll to position [129, 0]
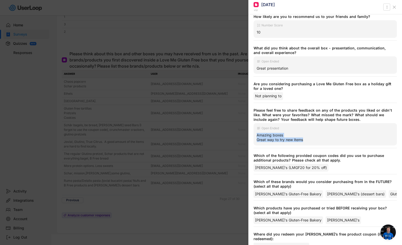
drag, startPoint x: 306, startPoint y: 141, endPoint x: 254, endPoint y: 137, distance: 52.2
click at [254, 137] on div "Open Ended Amazing boxes Great way to try new items" at bounding box center [325, 134] width 143 height 22
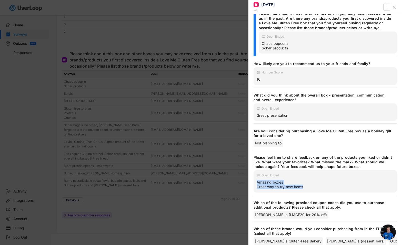
scroll to position [0, 0]
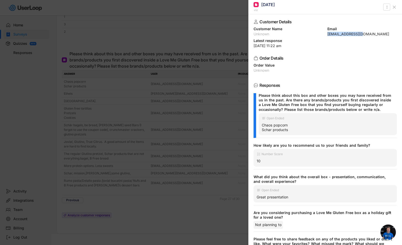
drag, startPoint x: 364, startPoint y: 33, endPoint x: 325, endPoint y: 35, distance: 38.8
click at [327, 35] on div "[EMAIL_ADDRESS][DOMAIN_NAME]" at bounding box center [362, 34] width 70 height 4
click at [207, 117] on div at bounding box center [201, 122] width 402 height 245
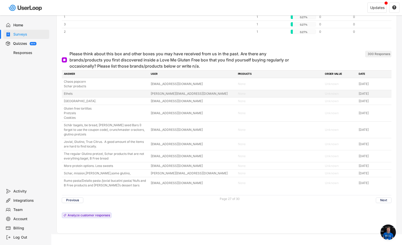
click at [80, 92] on div "Ethels" at bounding box center [106, 94] width 84 height 5
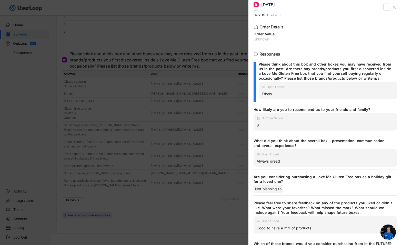
scroll to position [25, 0]
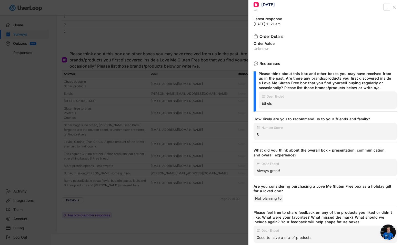
click at [118, 185] on div at bounding box center [201, 122] width 402 height 245
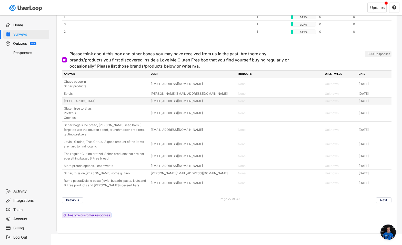
click at [86, 99] on div "[GEOGRAPHIC_DATA]." at bounding box center [106, 101] width 84 height 5
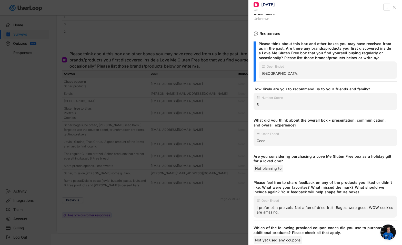
scroll to position [65, 0]
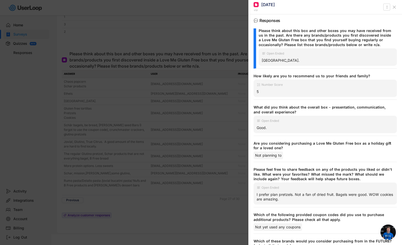
drag, startPoint x: 299, startPoint y: 200, endPoint x: 252, endPoint y: 195, distance: 47.2
click at [252, 195] on div "Customer Details Customer Name Unknown Email [EMAIL_ADDRESS][DOMAIN_NAME] Lates…" at bounding box center [325, 129] width 154 height 231
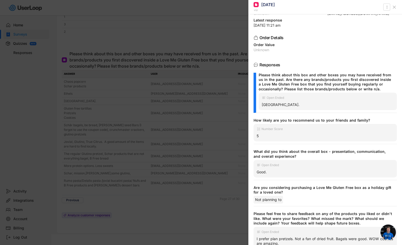
scroll to position [73, 0]
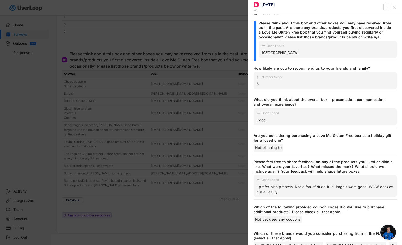
click at [160, 207] on div at bounding box center [201, 122] width 402 height 245
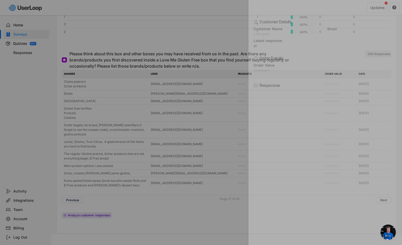
scroll to position [0, 0]
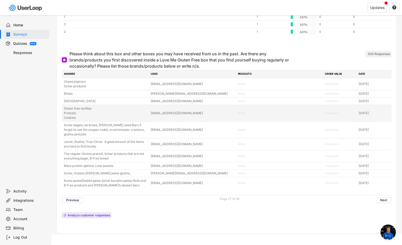
click at [84, 106] on div "Gluten free tortillas Pretzels Cookies" at bounding box center [106, 113] width 84 height 14
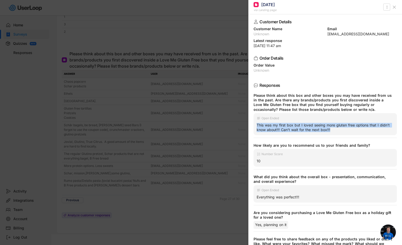
drag, startPoint x: 348, startPoint y: 131, endPoint x: 256, endPoint y: 126, distance: 92.4
click at [256, 126] on div "Open Ended This was my first box but I loved seeing more gluten free options th…" at bounding box center [325, 124] width 143 height 22
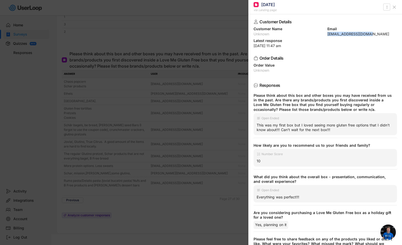
drag, startPoint x: 373, startPoint y: 33, endPoint x: 323, endPoint y: 35, distance: 50.0
click at [323, 35] on div "Customer Name Unknown Email [EMAIL_ADDRESS][DOMAIN_NAME]" at bounding box center [325, 31] width 143 height 9
click at [96, 114] on div at bounding box center [201, 122] width 402 height 245
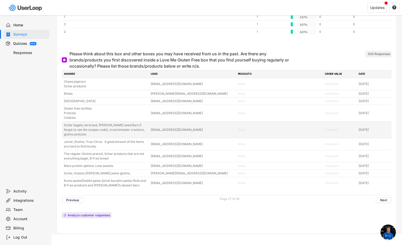
click at [104, 126] on div "Schär bagels, be bread, [PERSON_NAME] seed Bars (I forgot to use the coupon cod…" at bounding box center [106, 130] width 84 height 14
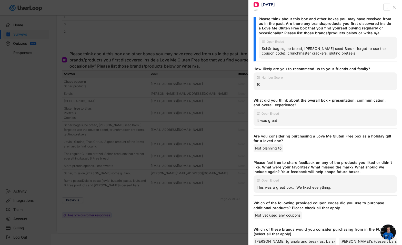
scroll to position [125, 0]
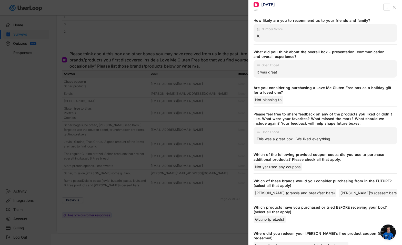
click at [160, 204] on div at bounding box center [201, 122] width 402 height 245
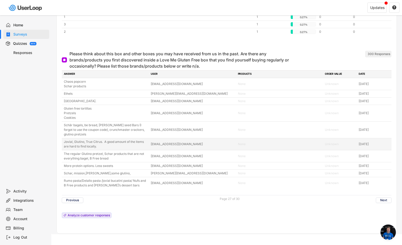
click at [100, 141] on div "Jovial, Glutino, True Citrus. A good amount of the items are hard to find local…" at bounding box center [106, 144] width 84 height 9
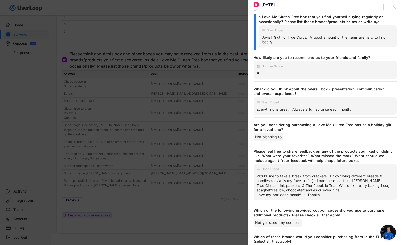
scroll to position [109, 0]
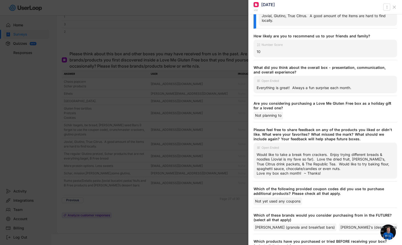
click at [166, 204] on div at bounding box center [201, 122] width 402 height 245
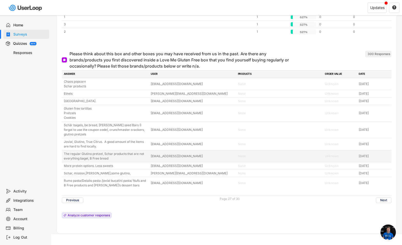
click at [106, 153] on div "The regular Glutino pretzel, Schar products that are not everything bagel, B Fr…" at bounding box center [106, 156] width 84 height 9
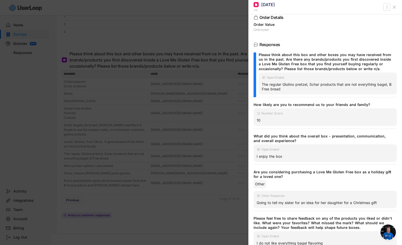
scroll to position [71, 0]
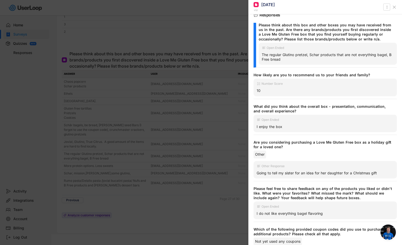
click at [194, 195] on div at bounding box center [201, 122] width 402 height 245
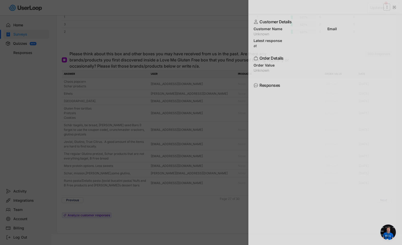
scroll to position [0, 0]
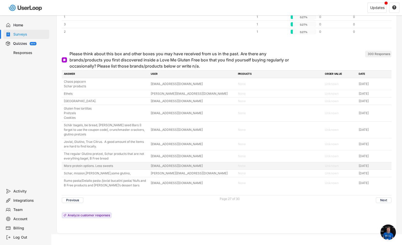
click at [96, 164] on div "More protein options. Less sweets" at bounding box center [106, 166] width 84 height 5
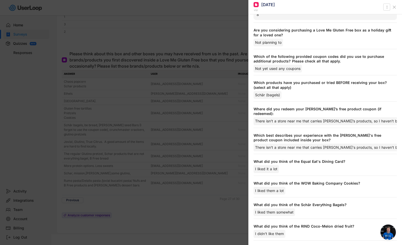
scroll to position [190, 0]
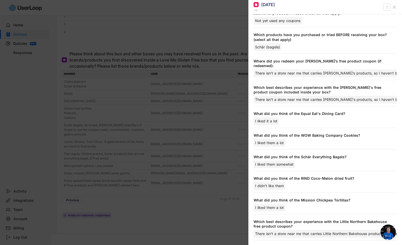
drag, startPoint x: 180, startPoint y: 200, endPoint x: 156, endPoint y: 194, distance: 24.7
click at [180, 200] on div at bounding box center [201, 122] width 402 height 245
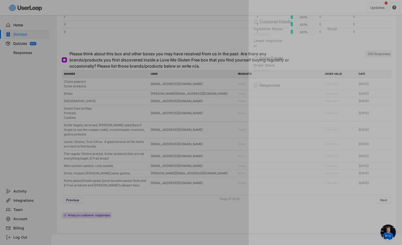
scroll to position [0, 0]
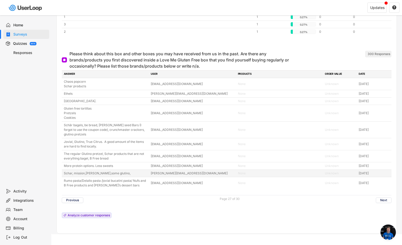
click at [89, 171] on div "Schar, mission,[PERSON_NAME],some glutino, [PERSON_NAME][EMAIL_ADDRESS][DOMAIN_…" at bounding box center [227, 173] width 330 height 7
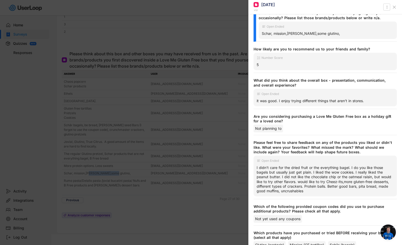
scroll to position [106, 0]
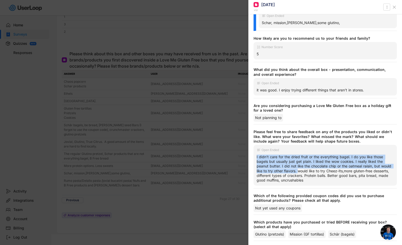
drag, startPoint x: 309, startPoint y: 167, endPoint x: 251, endPoint y: 154, distance: 58.9
click at [251, 154] on div "Customer Details Customer Name Unknown Email [PERSON_NAME][EMAIL_ADDRESS][DOMAI…" at bounding box center [325, 129] width 154 height 231
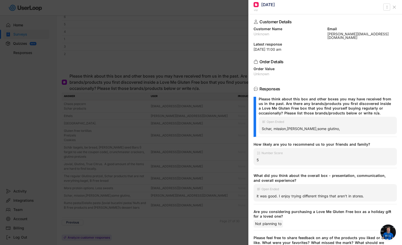
scroll to position [2185, 0]
click at [192, 199] on div at bounding box center [201, 122] width 402 height 245
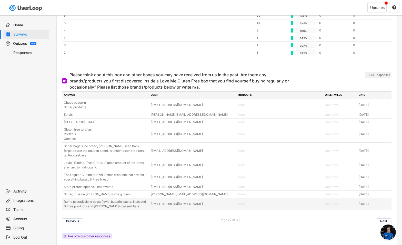
click at [118, 201] on div "Rumo pasta/Delallo pasta /jovial bucatini pasta/ Nufs and B Free products and […" at bounding box center [106, 204] width 84 height 9
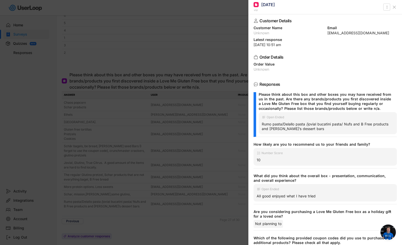
scroll to position [0, 0]
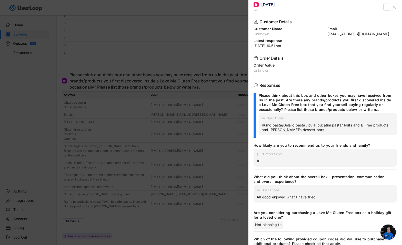
click at [198, 223] on div at bounding box center [201, 122] width 402 height 245
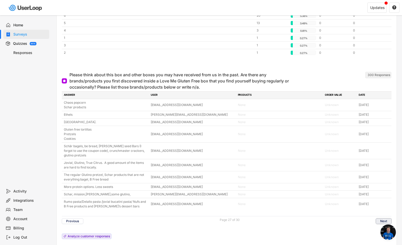
click at [383, 219] on button "Next" at bounding box center [384, 222] width 16 height 6
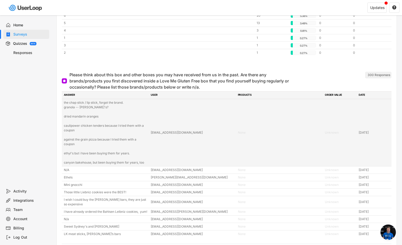
click at [99, 101] on div "the chap stick / lip stick, forgot the brand. granola -- [PERSON_NAME]'s? dried…" at bounding box center [106, 133] width 84 height 65
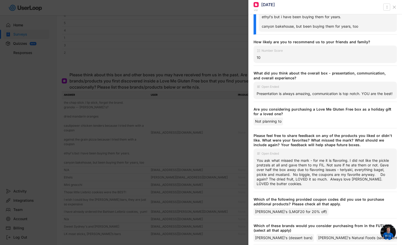
scroll to position [161, 0]
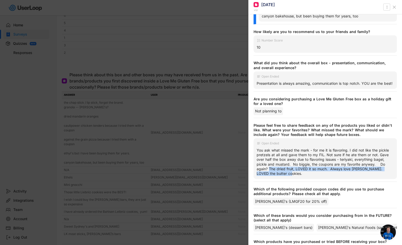
drag, startPoint x: 289, startPoint y: 183, endPoint x: 269, endPoint y: 179, distance: 19.9
click at [269, 176] on div "You ask what missed the mark - for me it is flavoring. I did not like the pickl…" at bounding box center [325, 162] width 137 height 28
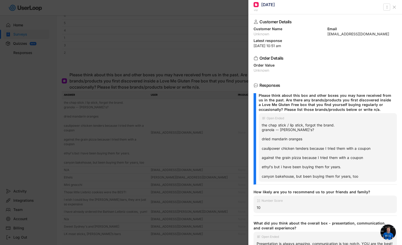
scroll to position [0, 0]
drag, startPoint x: 365, startPoint y: 35, endPoint x: 324, endPoint y: 34, distance: 41.1
click at [324, 34] on div "Customer Name Unknown Email [EMAIL_ADDRESS][DOMAIN_NAME]" at bounding box center [325, 31] width 143 height 9
click at [203, 137] on div at bounding box center [201, 122] width 402 height 245
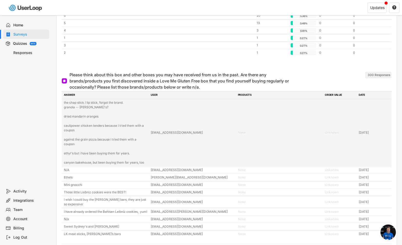
click at [84, 126] on div "the chap stick / lip stick, forgot the brand. granola -- [PERSON_NAME]'s? dried…" at bounding box center [106, 133] width 84 height 65
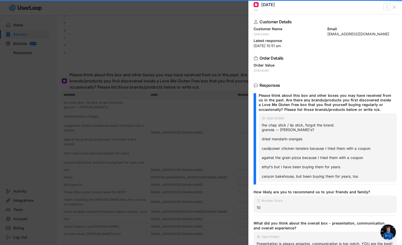
click at [81, 140] on div at bounding box center [201, 122] width 402 height 245
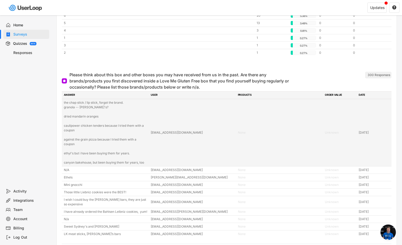
click at [81, 140] on div "the chap stick / lip stick, forgot the brand. granola -- [PERSON_NAME]'s? dried…" at bounding box center [106, 133] width 84 height 65
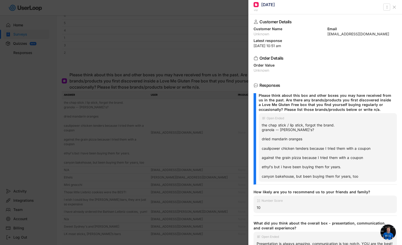
click at [78, 156] on div at bounding box center [201, 122] width 402 height 245
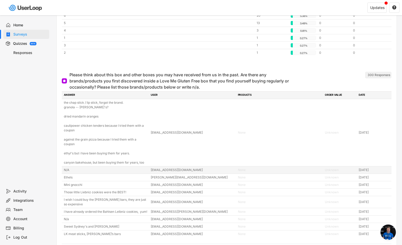
click at [82, 172] on div "N/A" at bounding box center [106, 170] width 84 height 5
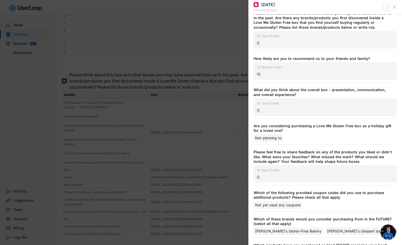
scroll to position [137, 0]
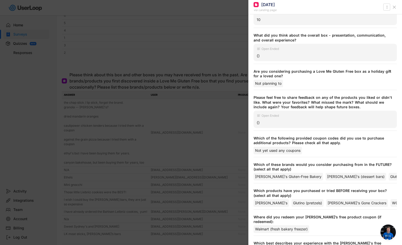
click at [76, 178] on div at bounding box center [201, 122] width 402 height 245
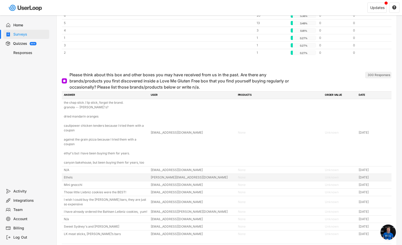
click at [71, 177] on div "Ethels" at bounding box center [106, 177] width 84 height 5
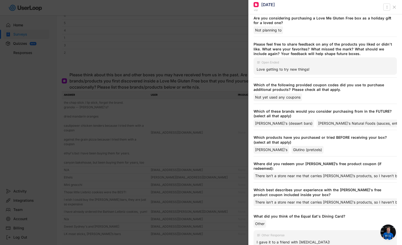
scroll to position [227, 0]
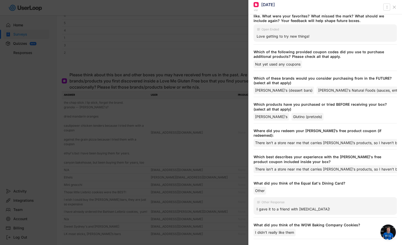
click at [95, 170] on div at bounding box center [201, 122] width 402 height 245
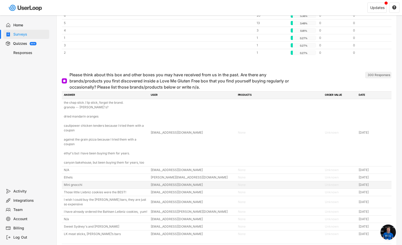
click at [85, 185] on div "Mini gnocchi" at bounding box center [106, 185] width 84 height 5
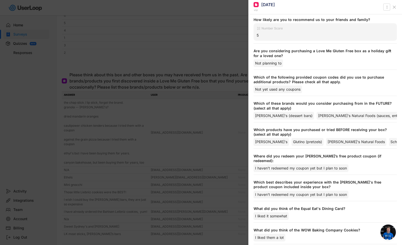
scroll to position [147, 0]
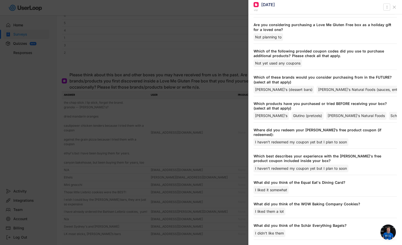
click at [79, 190] on div at bounding box center [201, 122] width 402 height 245
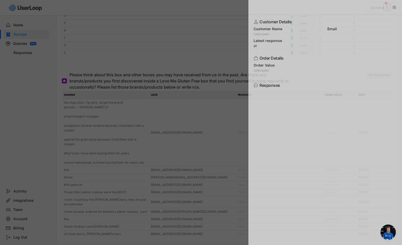
scroll to position [0, 0]
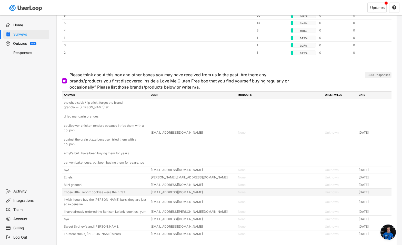
click at [83, 192] on div "Those little Liebniz cookies were the BEST!" at bounding box center [106, 192] width 84 height 5
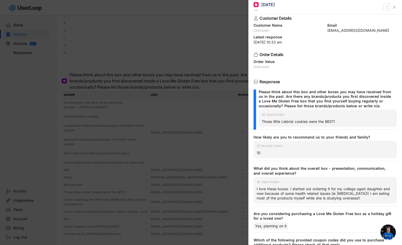
scroll to position [4, 0]
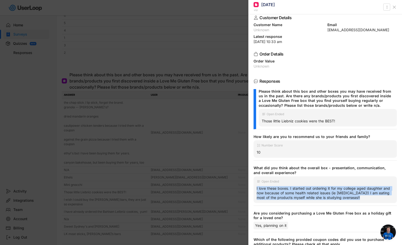
drag, startPoint x: 370, startPoint y: 201, endPoint x: 255, endPoint y: 187, distance: 115.2
click at [255, 187] on div "Open Ended I love these boxes. I started out ordering it for my college aged da…" at bounding box center [325, 190] width 143 height 27
drag, startPoint x: 342, startPoint y: 121, endPoint x: 268, endPoint y: 122, distance: 74.1
click at [259, 122] on div "Open Ended Those little Liebniz cookies were the BEST!" at bounding box center [328, 117] width 138 height 17
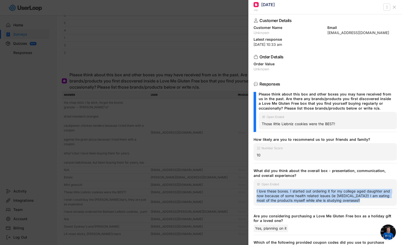
scroll to position [1, 0]
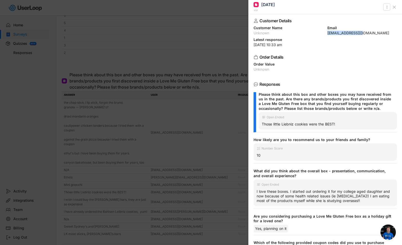
drag, startPoint x: 367, startPoint y: 33, endPoint x: 325, endPoint y: 33, distance: 41.5
click at [327, 33] on div "[EMAIL_ADDRESS][DOMAIN_NAME]" at bounding box center [362, 33] width 70 height 4
click at [200, 131] on div at bounding box center [201, 122] width 402 height 245
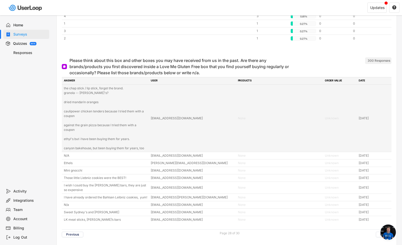
scroll to position [2230, 0]
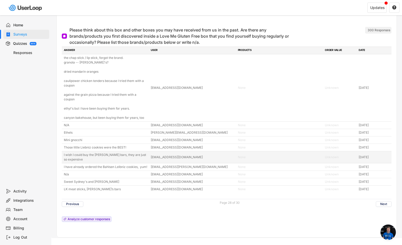
click at [111, 157] on div "I wish I could buy the [PERSON_NAME] bars, they are just so expensive" at bounding box center [106, 157] width 84 height 9
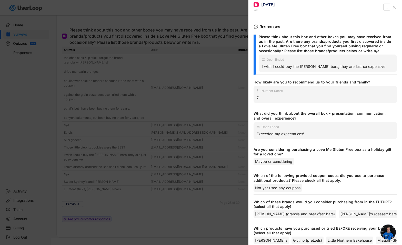
scroll to position [83, 0]
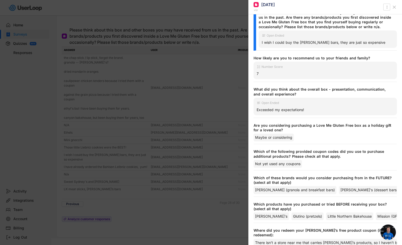
click at [143, 202] on div at bounding box center [201, 122] width 402 height 245
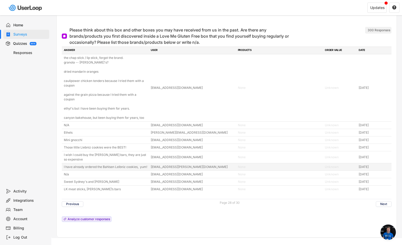
click at [79, 168] on div "I have already ordered the Bahlsen Leibniz cookies, yum!" at bounding box center [106, 167] width 84 height 5
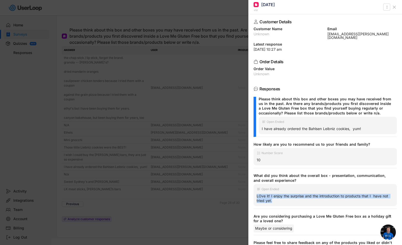
drag, startPoint x: 275, startPoint y: 197, endPoint x: 256, endPoint y: 194, distance: 19.4
click at [252, 193] on div "Customer Details Customer Name Unknown Email [EMAIL_ADDRESS][PERSON_NAME][DOMAI…" at bounding box center [325, 129] width 154 height 231
click at [359, 127] on div "I have already ordered the Bahlsen Leibniz cookies, yum!" at bounding box center [328, 129] width 132 height 5
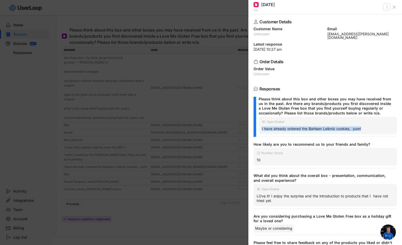
drag, startPoint x: 369, startPoint y: 125, endPoint x: 261, endPoint y: 126, distance: 107.7
click at [261, 126] on div "Open Ended I have already ordered the Bahlsen Leibniz cookies, yum!" at bounding box center [328, 125] width 138 height 17
click at [202, 176] on div at bounding box center [201, 122] width 402 height 245
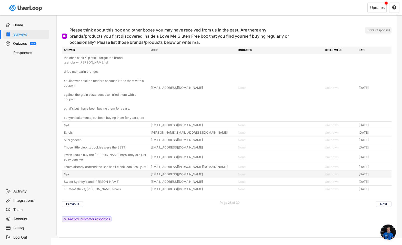
click at [88, 176] on div "N/a" at bounding box center [106, 174] width 84 height 5
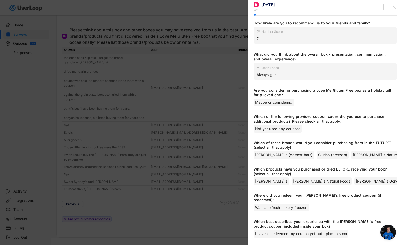
scroll to position [127, 0]
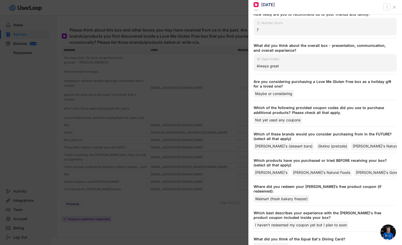
click at [83, 193] on div at bounding box center [201, 122] width 402 height 245
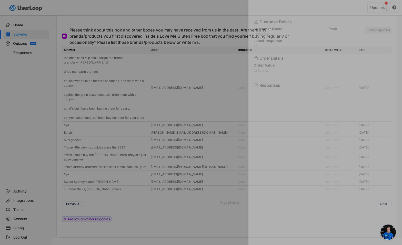
scroll to position [0, 0]
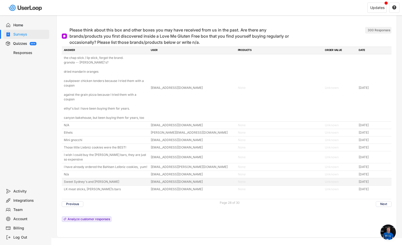
click at [83, 183] on div "Sweet Sydney's and [PERSON_NAME]" at bounding box center [106, 182] width 84 height 5
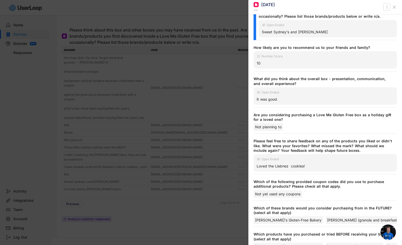
scroll to position [94, 0]
click at [174, 222] on div at bounding box center [201, 122] width 402 height 245
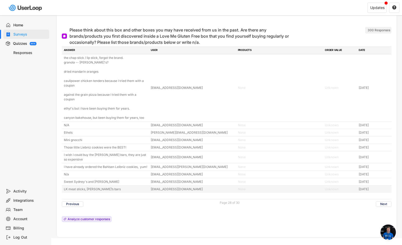
click at [98, 191] on div "LK meat sticks, [PERSON_NAME]’s bars" at bounding box center [106, 189] width 84 height 5
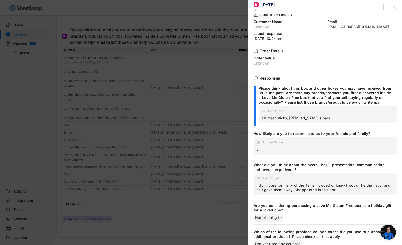
scroll to position [17, 0]
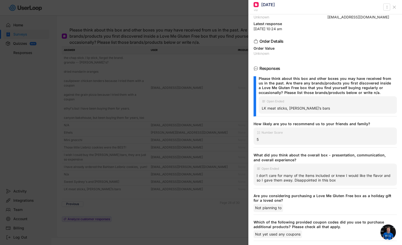
click at [182, 217] on div at bounding box center [201, 122] width 402 height 245
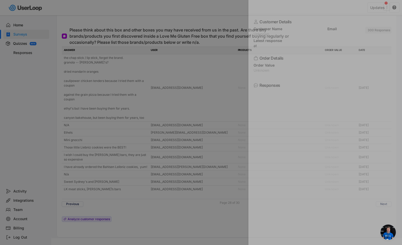
scroll to position [0, 0]
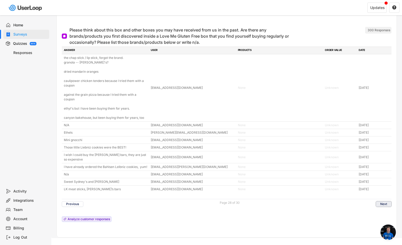
click at [377, 204] on button "Next" at bounding box center [384, 205] width 16 height 6
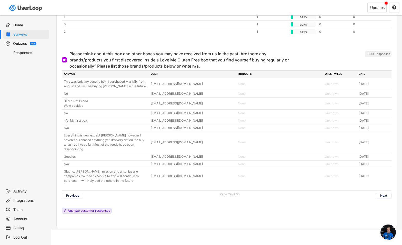
scroll to position [2197, 0]
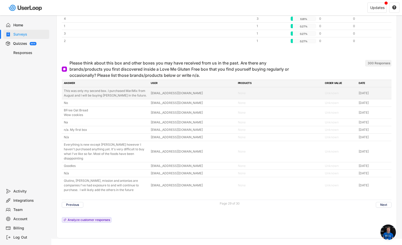
click at [134, 89] on div "This was only my second box. I purchased MariMix from August and I will be buyi…" at bounding box center [106, 93] width 84 height 9
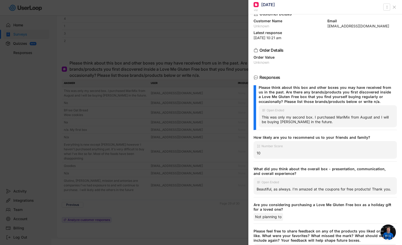
scroll to position [19, 0]
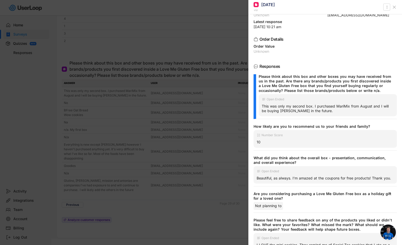
drag, startPoint x: 268, startPoint y: 185, endPoint x: 254, endPoint y: 178, distance: 15.1
click at [254, 178] on div "Open Ended Beautiful, as always. I’m amazed at the coupons for free products! T…" at bounding box center [325, 174] width 143 height 17
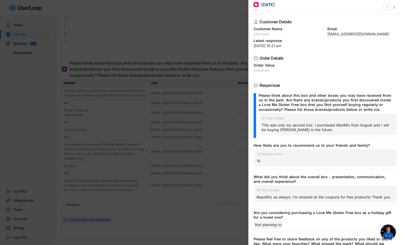
scroll to position [0, 0]
drag, startPoint x: 355, startPoint y: 35, endPoint x: 325, endPoint y: 36, distance: 29.8
click at [325, 36] on div "Customer Name Unknown Email [EMAIL_ADDRESS][DOMAIN_NAME]" at bounding box center [325, 31] width 143 height 9
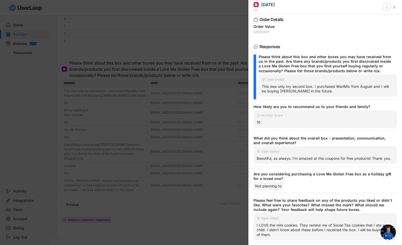
scroll to position [42, 0]
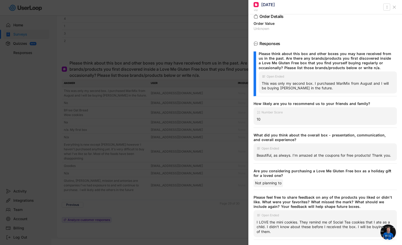
click at [195, 202] on div at bounding box center [201, 122] width 402 height 245
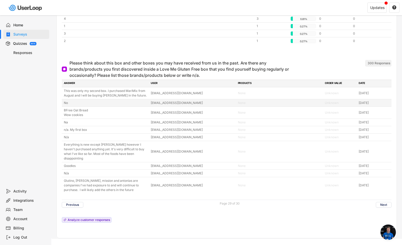
click at [95, 101] on div "No" at bounding box center [106, 103] width 84 height 5
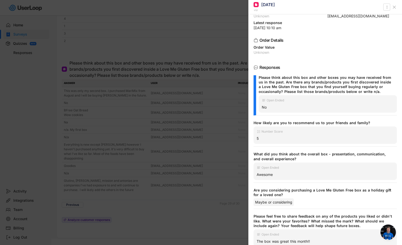
scroll to position [31, 0]
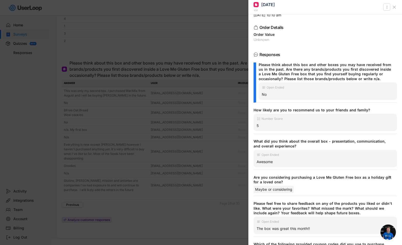
click at [157, 203] on div at bounding box center [201, 122] width 402 height 245
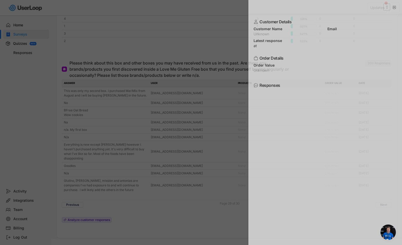
scroll to position [0, 0]
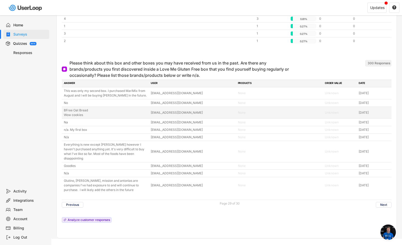
click at [80, 109] on div "BFree Oat Bread Wow cookies" at bounding box center [106, 112] width 84 height 9
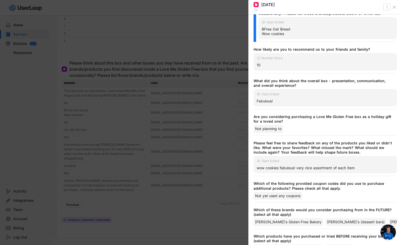
scroll to position [96, 0]
drag, startPoint x: 366, startPoint y: 167, endPoint x: 255, endPoint y: 169, distance: 110.8
click at [255, 169] on div "Open Ended wow cookies fabulous! very nice assortment of each item" at bounding box center [325, 164] width 143 height 17
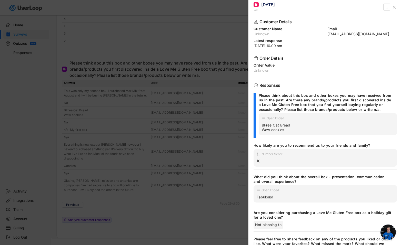
scroll to position [0, 0]
drag, startPoint x: 361, startPoint y: 34, endPoint x: 323, endPoint y: 34, distance: 38.5
click at [323, 34] on div "Customer Name Unknown Email [EMAIL_ADDRESS][DOMAIN_NAME]" at bounding box center [325, 31] width 143 height 9
click at [350, 36] on div "[EMAIL_ADDRESS][DOMAIN_NAME]" at bounding box center [362, 34] width 70 height 4
drag, startPoint x: 361, startPoint y: 35, endPoint x: 326, endPoint y: 35, distance: 35.1
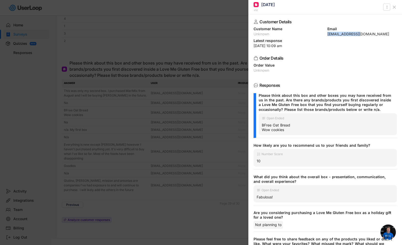
click at [327, 35] on div "[EMAIL_ADDRESS][DOMAIN_NAME]" at bounding box center [362, 34] width 70 height 4
click at [141, 184] on div at bounding box center [201, 122] width 402 height 245
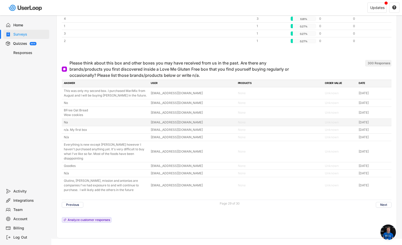
click at [77, 120] on div "Na" at bounding box center [106, 122] width 84 height 5
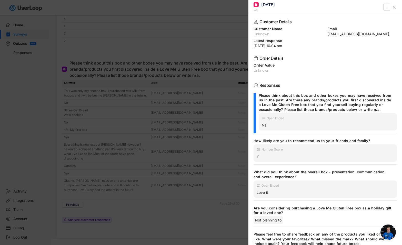
click at [75, 126] on div at bounding box center [201, 122] width 402 height 245
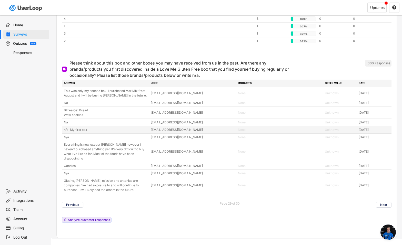
click at [77, 128] on div "n/a. My first box" at bounding box center [106, 130] width 84 height 5
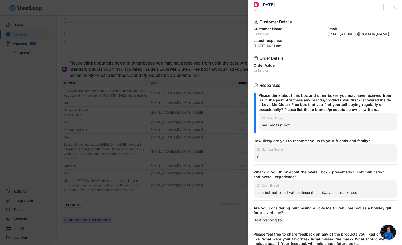
click at [79, 142] on div at bounding box center [201, 122] width 402 height 245
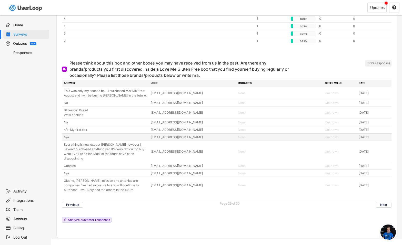
click at [79, 135] on div "N/a" at bounding box center [106, 137] width 84 height 5
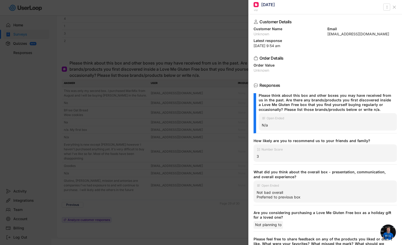
click at [79, 143] on div at bounding box center [201, 122] width 402 height 245
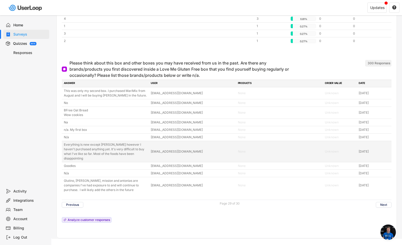
click at [79, 143] on div "Everything is new except [PERSON_NAME] however I haven't purchased anything yet…" at bounding box center [106, 152] width 84 height 18
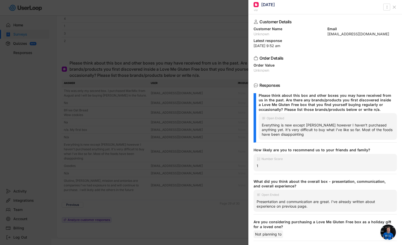
click at [84, 158] on div at bounding box center [201, 122] width 402 height 245
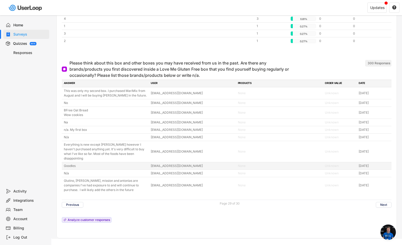
click at [84, 164] on div "Goodles" at bounding box center [106, 166] width 84 height 5
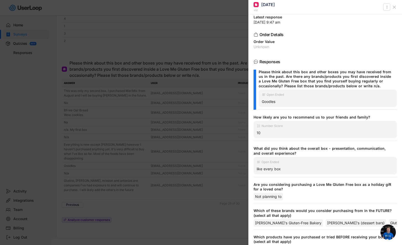
scroll to position [33, 0]
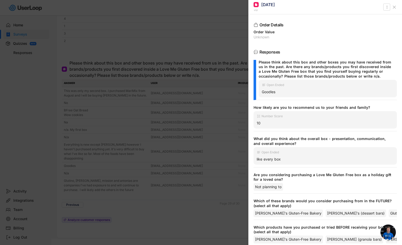
click at [96, 164] on div at bounding box center [201, 122] width 402 height 245
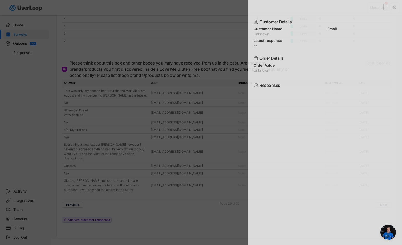
scroll to position [0, 0]
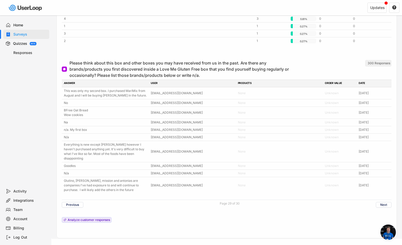
click at [94, 171] on div "N/a" at bounding box center [106, 173] width 84 height 5
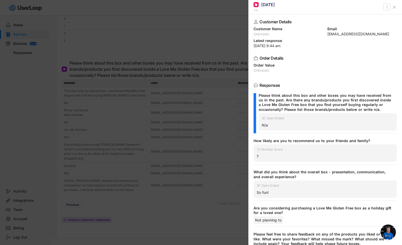
click at [91, 186] on div at bounding box center [201, 122] width 402 height 245
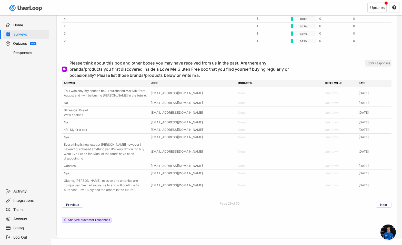
click at [93, 179] on div "Glutino, [PERSON_NAME], mission and antonias are companies I've had exposure to…" at bounding box center [106, 186] width 84 height 14
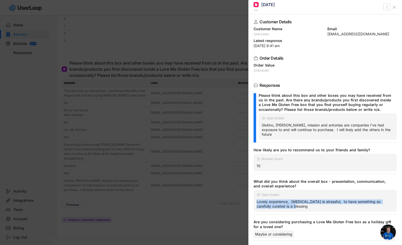
drag, startPoint x: 299, startPoint y: 204, endPoint x: 254, endPoint y: 197, distance: 45.9
click at [254, 197] on div "Open Ended Lovely experience, [MEDICAL_DATA] is stressful, to have something so…" at bounding box center [325, 201] width 143 height 22
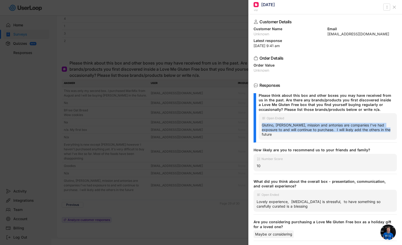
drag, startPoint x: 384, startPoint y: 131, endPoint x: 262, endPoint y: 125, distance: 121.4
click at [262, 125] on div "Glutino, [PERSON_NAME], mission and antonias are companies I've had exposure to…" at bounding box center [328, 130] width 132 height 14
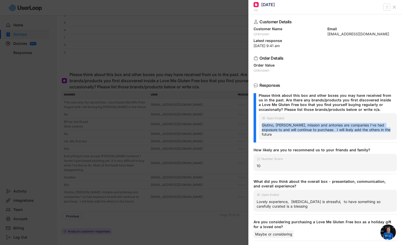
scroll to position [2185, 0]
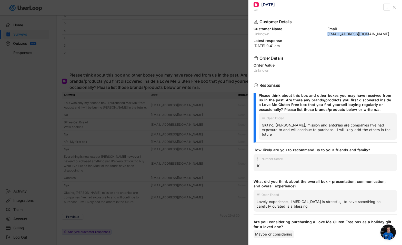
drag, startPoint x: 367, startPoint y: 33, endPoint x: 326, endPoint y: 33, distance: 40.5
click at [327, 33] on div "[EMAIL_ADDRESS][DOMAIN_NAME]" at bounding box center [362, 34] width 70 height 4
click at [179, 212] on div at bounding box center [201, 122] width 402 height 245
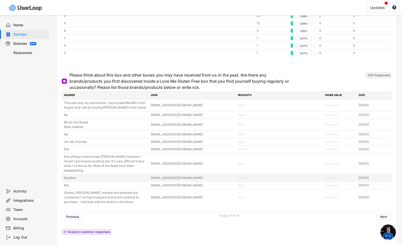
click at [97, 176] on div "Goodles" at bounding box center [106, 178] width 84 height 5
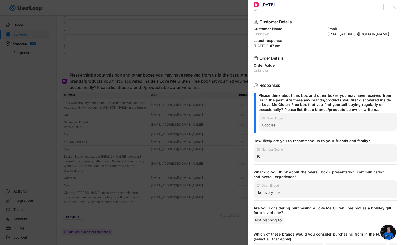
click at [155, 213] on div at bounding box center [201, 122] width 402 height 245
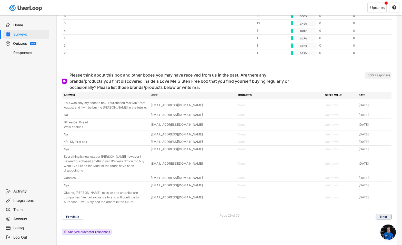
click at [385, 214] on button "Next" at bounding box center [384, 217] width 16 height 6
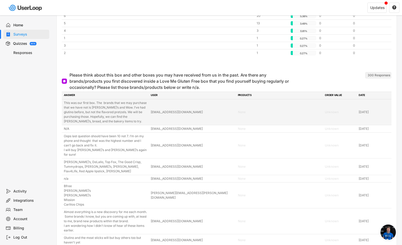
click at [105, 105] on div "This was our first box. The brands that we may purchase that we have not is [PE…" at bounding box center [106, 112] width 84 height 23
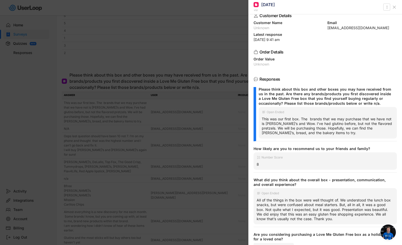
scroll to position [38, 0]
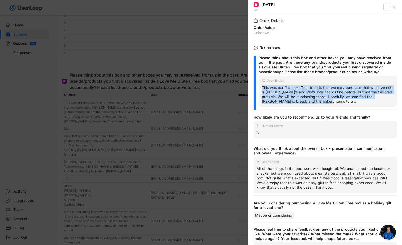
drag, startPoint x: 326, startPoint y: 103, endPoint x: 259, endPoint y: 87, distance: 69.0
click at [259, 87] on div "Open Ended This was our first box. The brands that we may purchase that we have…" at bounding box center [328, 92] width 138 height 32
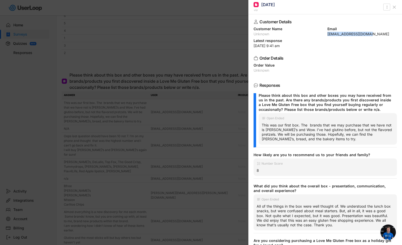
drag, startPoint x: 374, startPoint y: 35, endPoint x: 326, endPoint y: 35, distance: 48.0
click at [327, 35] on div "[EMAIL_ADDRESS][DOMAIN_NAME]" at bounding box center [362, 34] width 70 height 4
click at [213, 117] on div at bounding box center [201, 122] width 402 height 245
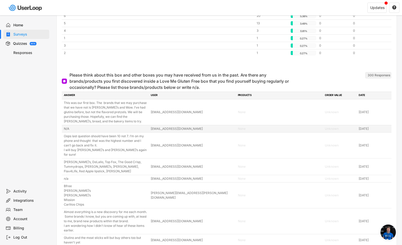
click at [129, 127] on div "N/A" at bounding box center [106, 129] width 84 height 5
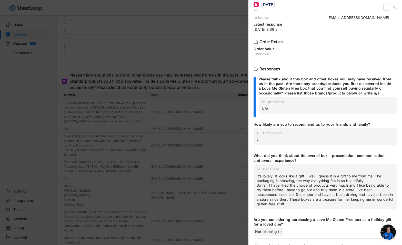
scroll to position [30, 0]
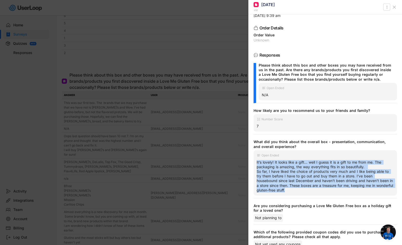
drag, startPoint x: 295, startPoint y: 189, endPoint x: 253, endPoint y: 163, distance: 49.2
click at [253, 163] on div "Customer Details Customer Name Unknown Email [EMAIL_ADDRESS][DOMAIN_NAME] Lates…" at bounding box center [325, 129] width 154 height 231
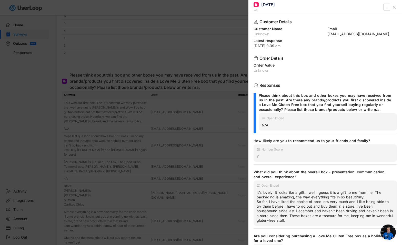
drag, startPoint x: 360, startPoint y: 34, endPoint x: 324, endPoint y: 36, distance: 35.9
click at [324, 36] on div "Customer Details Customer Name Unknown Email [EMAIL_ADDRESS][DOMAIN_NAME] Lates…" at bounding box center [325, 129] width 154 height 231
drag, startPoint x: 360, startPoint y: 34, endPoint x: 325, endPoint y: 35, distance: 34.4
click at [327, 35] on div "[EMAIL_ADDRESS][DOMAIN_NAME]" at bounding box center [362, 34] width 70 height 4
click at [108, 166] on div at bounding box center [201, 122] width 402 height 245
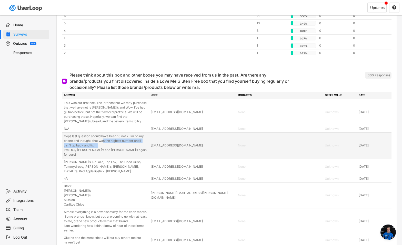
click at [104, 138] on div "Oops last question should have been 10 not 7. I’m on my phone and thought that …" at bounding box center [106, 145] width 84 height 23
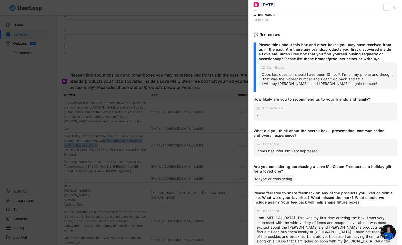
scroll to position [106, 0]
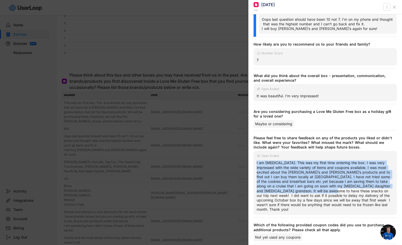
drag, startPoint x: 329, startPoint y: 191, endPoint x: 253, endPoint y: 164, distance: 80.6
click at [253, 163] on div "Customer Details Customer Name Unknown Email [EMAIL_ADDRESS][DOMAIN_NAME] Lates…" at bounding box center [325, 129] width 154 height 231
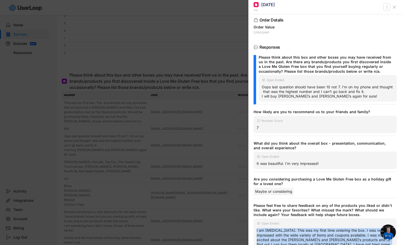
scroll to position [0, 0]
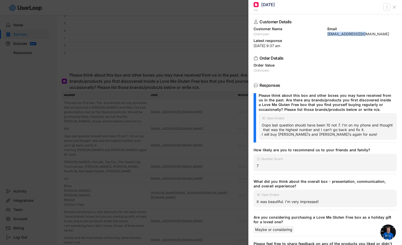
drag, startPoint x: 360, startPoint y: 35, endPoint x: 325, endPoint y: 36, distance: 35.4
click at [325, 36] on div "Customer Name Unknown Email [EMAIL_ADDRESS][DOMAIN_NAME]" at bounding box center [325, 31] width 143 height 9
